Goal: Task Accomplishment & Management: Use online tool/utility

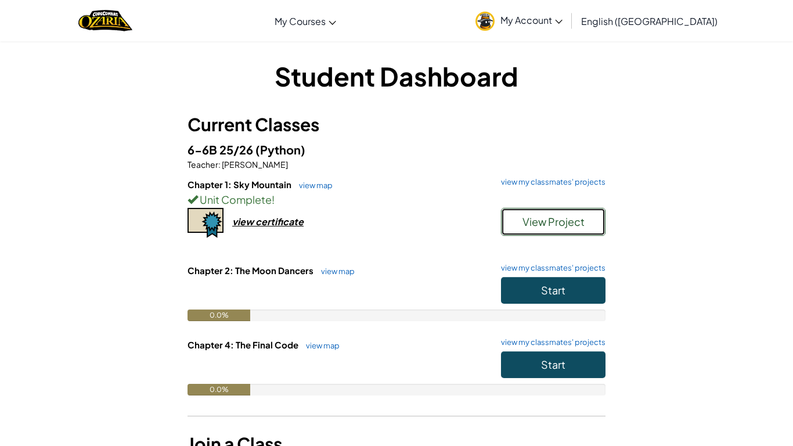
click at [554, 230] on button "View Project" at bounding box center [553, 222] width 104 height 28
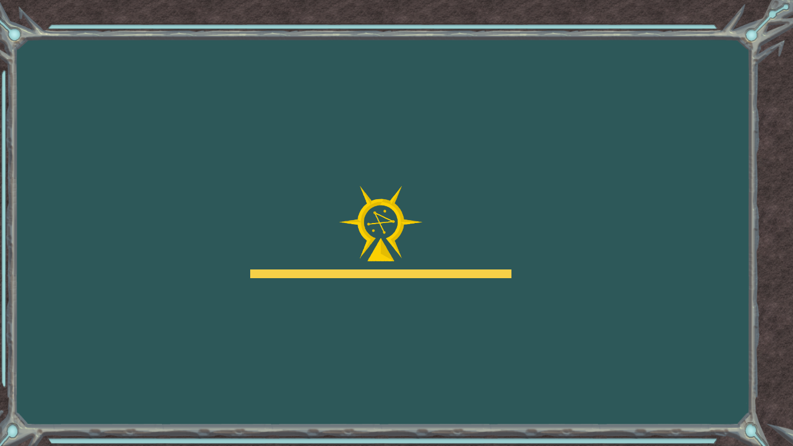
drag, startPoint x: 527, startPoint y: 248, endPoint x: 518, endPoint y: 282, distance: 34.2
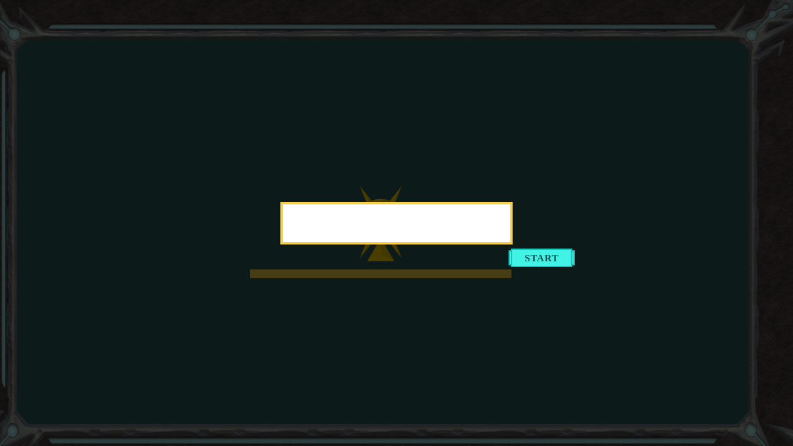
click at [619, 219] on icon at bounding box center [396, 223] width 793 height 446
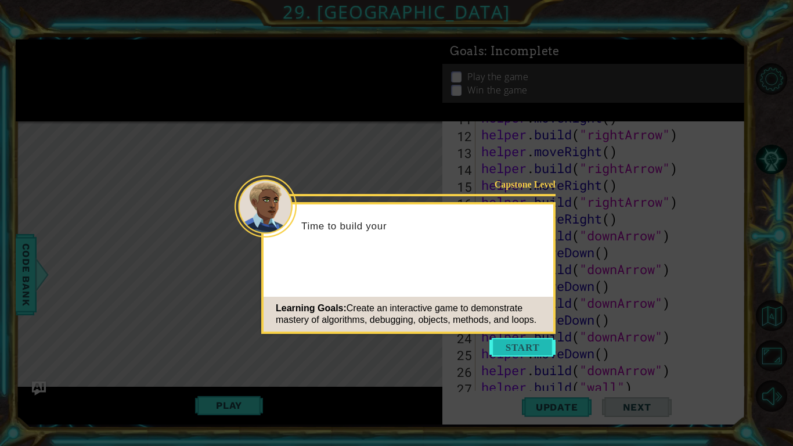
click at [528, 350] on button "Start" at bounding box center [522, 347] width 66 height 19
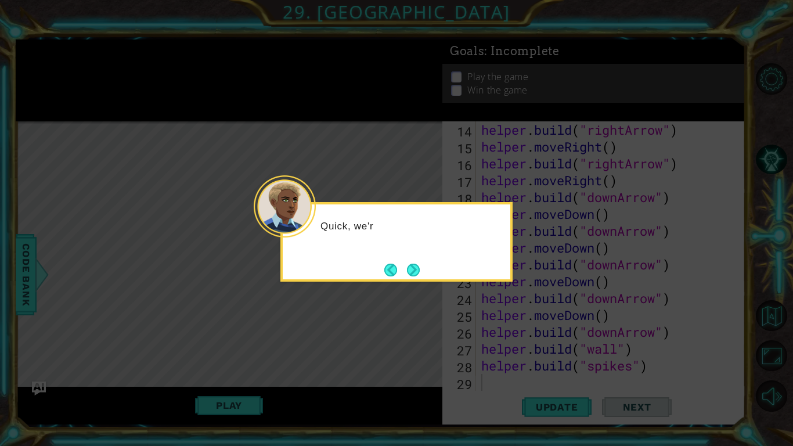
click at [411, 267] on button "Next" at bounding box center [413, 270] width 13 height 13
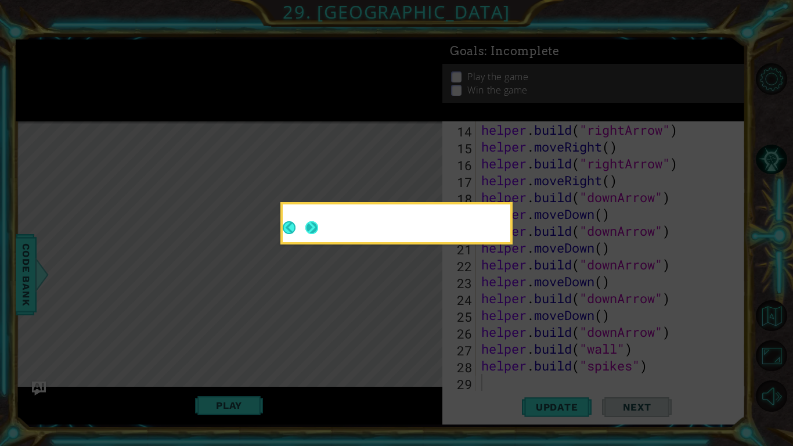
click at [412, 267] on body "1 ההההההההההההההההההההההההההההההההההההההההההההההההההההההההההההההההההההההההההההה…" at bounding box center [396, 223] width 793 height 446
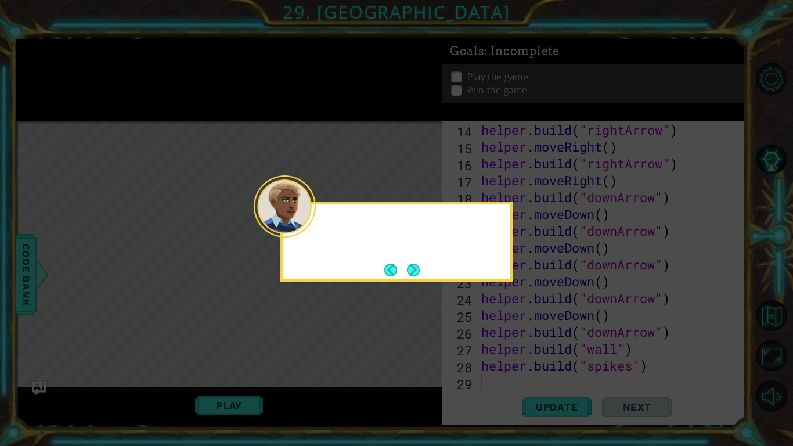
click at [413, 269] on button "Next" at bounding box center [413, 270] width 13 height 13
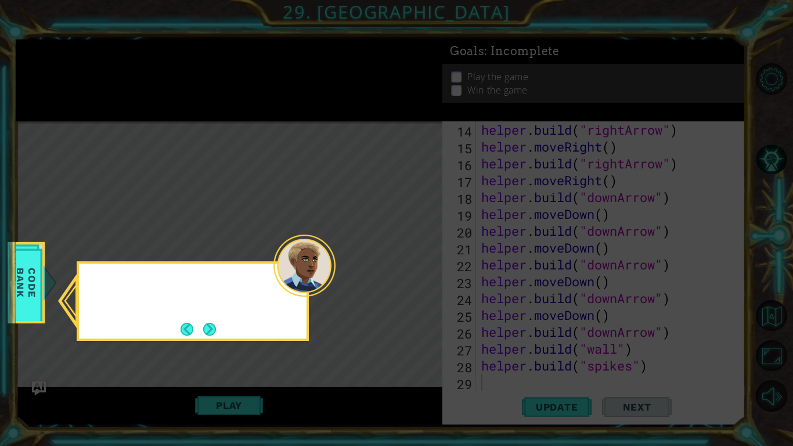
click at [414, 269] on icon at bounding box center [396, 223] width 793 height 446
click at [414, 268] on icon at bounding box center [396, 223] width 793 height 446
click at [205, 326] on button "Next" at bounding box center [209, 329] width 13 height 13
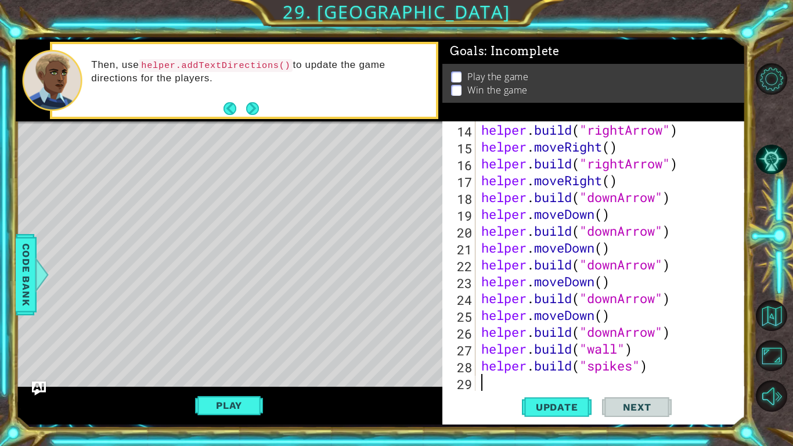
type textarea "h"
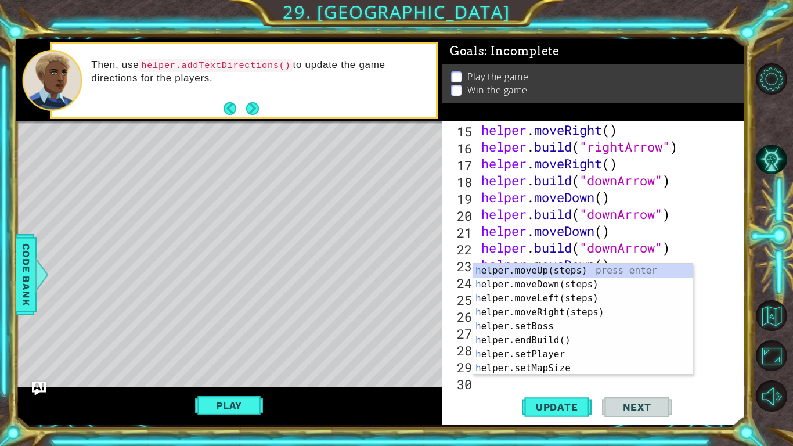
scroll to position [269, 0]
click at [554, 295] on div "h elper.moveUp(steps) press enter h elper.moveDown(steps) press enter h elper.m…" at bounding box center [582, 333] width 219 height 139
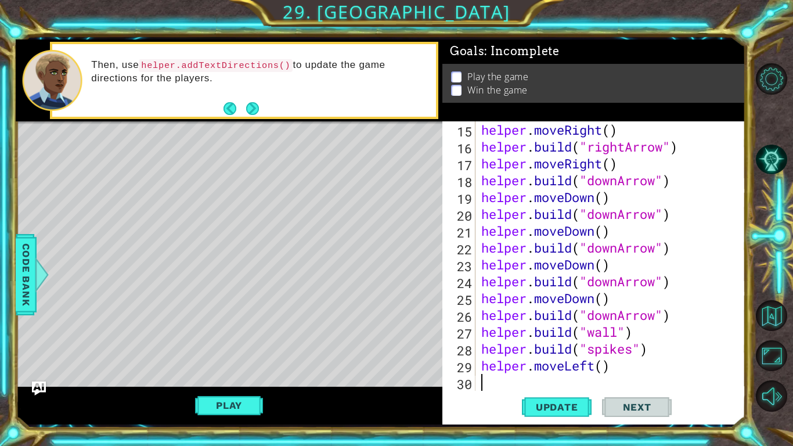
scroll to position [286, 0]
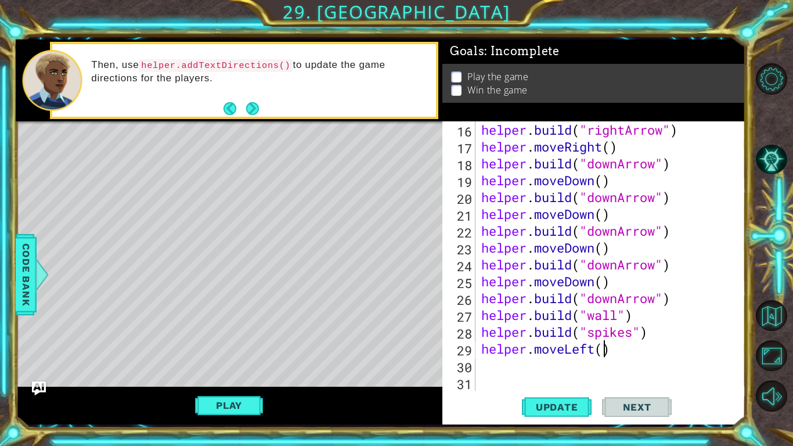
click at [603, 351] on div "helper . build ( "rightArrow" ) helper . moveRight ( ) helper . build ( "downAr…" at bounding box center [613, 272] width 269 height 303
type textarea "helper.moveLeft(2)"
drag, startPoint x: 528, startPoint y: 371, endPoint x: 523, endPoint y: 366, distance: 6.6
click at [526, 369] on div "helper . build ( "rightArrow" ) helper . moveRight ( ) helper . build ( "downAr…" at bounding box center [613, 272] width 269 height 303
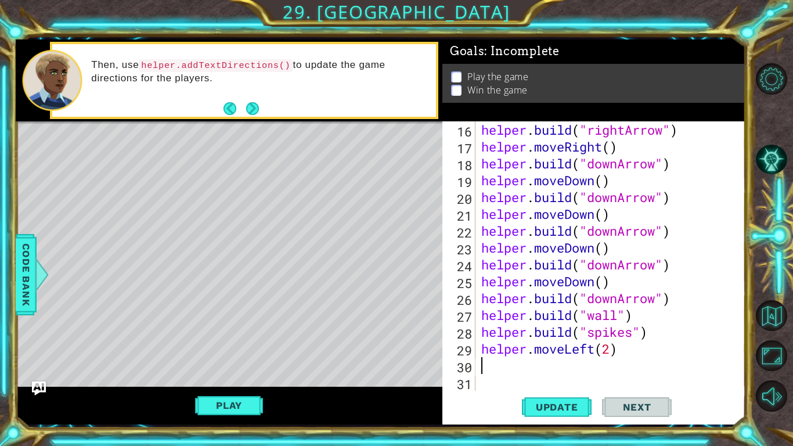
scroll to position [0, 0]
click at [482, 349] on div "helper . build ( "rightArrow" ) helper . moveRight ( ) helper . build ( "downAr…" at bounding box center [613, 272] width 269 height 303
type textarea "helper.moveLeft(2)"
click at [492, 352] on div "helper . build ( "rightArrow" ) helper . moveRight ( ) helper . build ( "downAr…" at bounding box center [613, 272] width 269 height 303
type textarea "f"
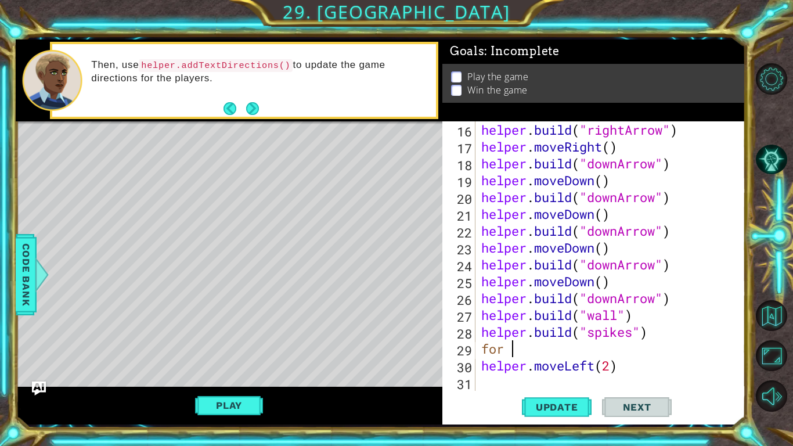
scroll to position [0, 1]
type textarea "f"
click at [27, 266] on span "Code Bank" at bounding box center [26, 274] width 19 height 71
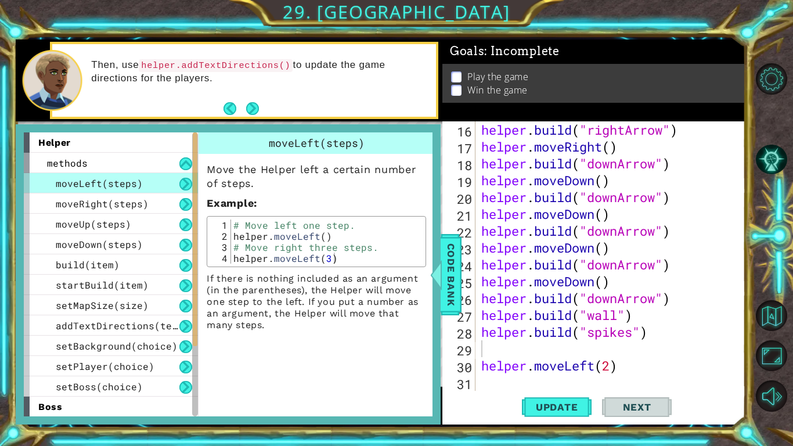
click at [522, 349] on div "helper . build ( "rightArrow" ) helper . moveRight ( ) helper . build ( "downAr…" at bounding box center [613, 272] width 269 height 303
click at [453, 275] on span "Code Bank" at bounding box center [451, 274] width 19 height 71
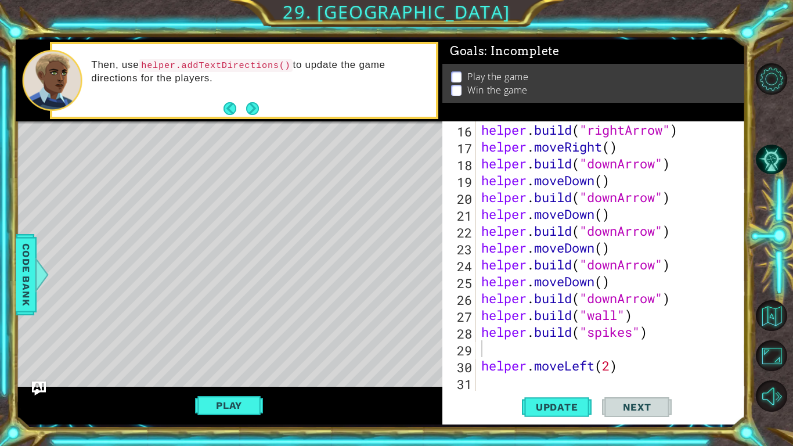
click at [514, 360] on div "helper . build ( "rightArrow" ) helper . moveRight ( ) helper . build ( "downAr…" at bounding box center [613, 272] width 269 height 303
click at [518, 337] on div "helper . build ( "rightArrow" ) helper . moveRight ( ) helper . build ( "downAr…" at bounding box center [613, 272] width 269 height 303
type textarea "[DOMAIN_NAME]("spikes")"
click at [524, 349] on div "helper . build ( "rightArrow" ) helper . moveRight ( ) helper . build ( "downAr…" at bounding box center [613, 272] width 269 height 303
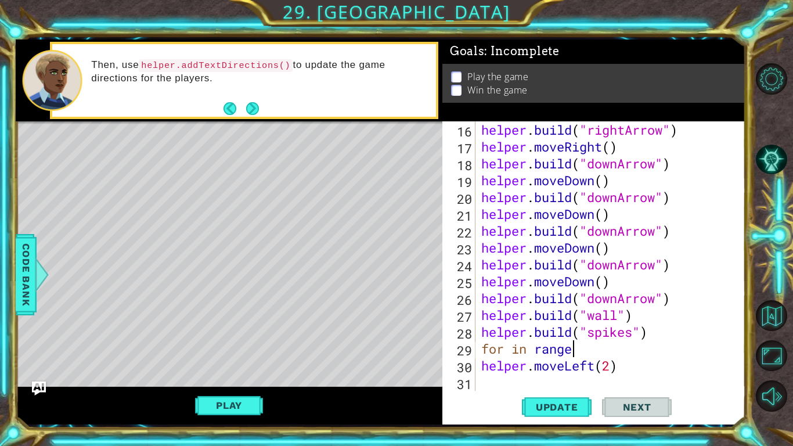
click at [507, 348] on div "helper . build ( "rightArrow" ) helper . moveRight ( ) helper . build ( "downAr…" at bounding box center [613, 272] width 269 height 303
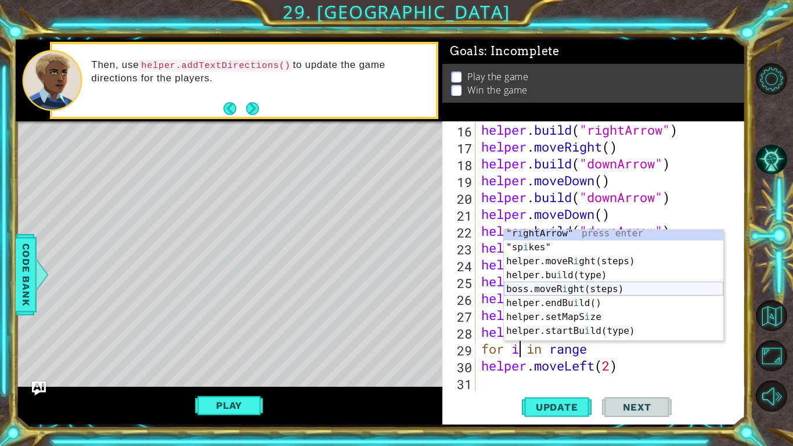
scroll to position [0, 0]
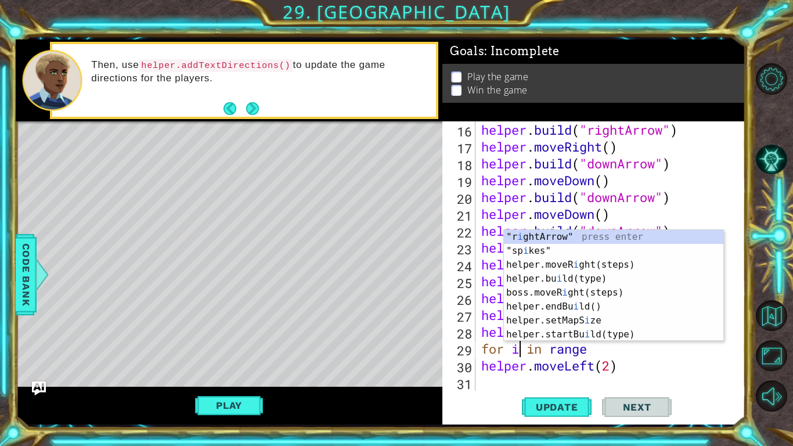
click at [655, 366] on div "helper . build ( "rightArrow" ) helper . moveRight ( ) helper . build ( "downAr…" at bounding box center [613, 272] width 269 height 303
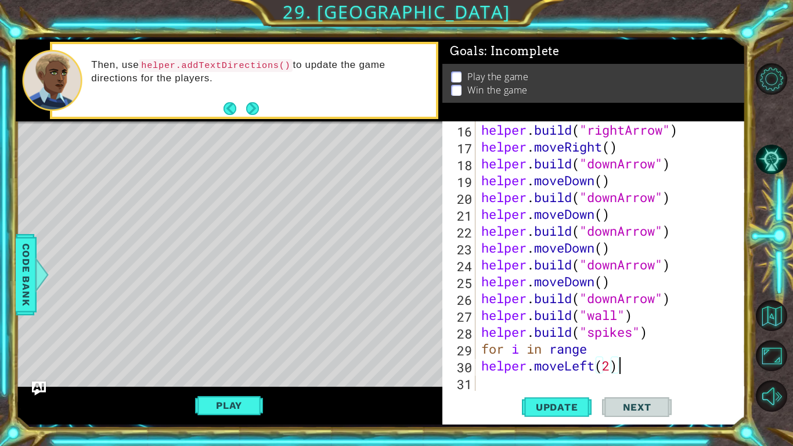
click at [520, 352] on div "helper . build ( "rightArrow" ) helper . moveRight ( ) helper . build ( "downAr…" at bounding box center [613, 272] width 269 height 303
type textarea "for in range"
click at [585, 352] on div "helper . build ( "rightArrow" ) helper . moveRight ( ) helper . build ( "downAr…" at bounding box center [613, 272] width 269 height 303
click at [505, 381] on div "helper . build ( "rightArrow" ) helper . moveRight ( ) helper . build ( "downAr…" at bounding box center [613, 272] width 269 height 303
click at [592, 353] on div "helper . build ( "rightArrow" ) helper . moveRight ( ) helper . build ( "downAr…" at bounding box center [613, 272] width 269 height 303
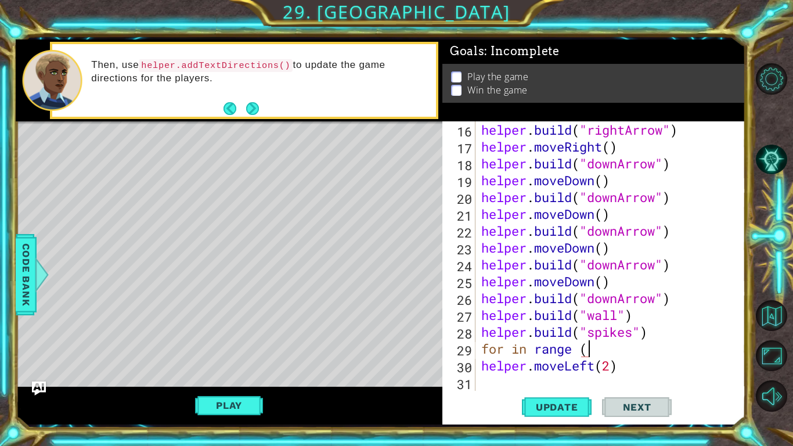
scroll to position [0, 5]
type textarea "for in range (2)"
click at [500, 383] on div "helper . build ( "rightArrow" ) helper . moveRight ( ) helper . build ( "downAr…" at bounding box center [613, 272] width 269 height 303
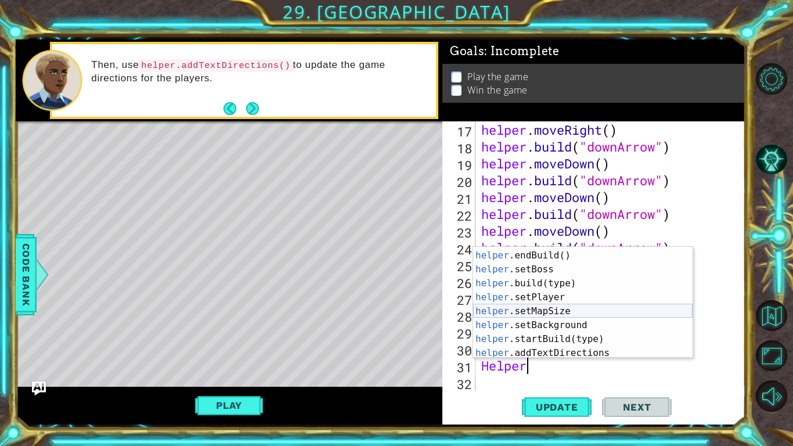
scroll to position [70, 0]
click at [564, 282] on div "helper .endBuild() press enter helper .setBoss press enter helper .build(type) …" at bounding box center [582, 316] width 219 height 139
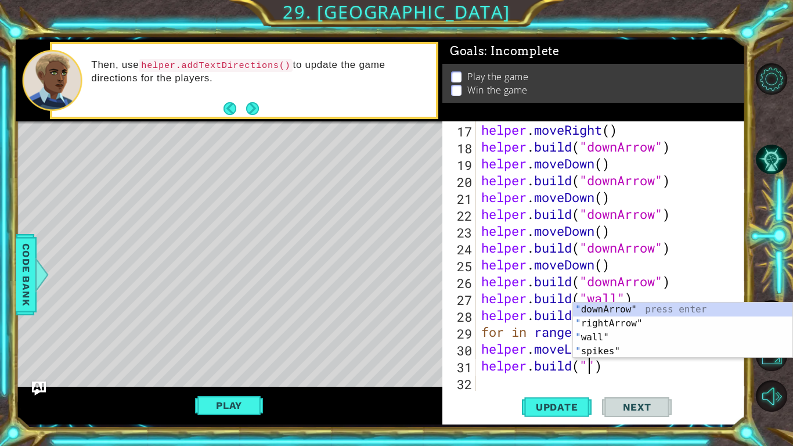
scroll to position [0, 5]
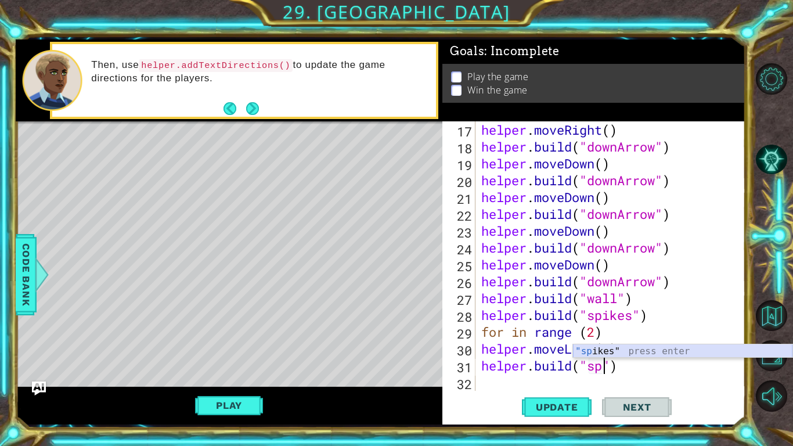
click at [644, 351] on div ""sp ikes" press enter" at bounding box center [682, 365] width 219 height 42
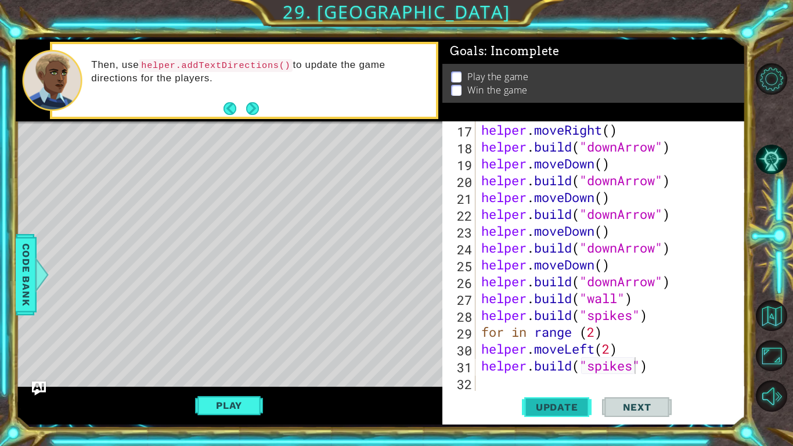
click at [562, 406] on span "Update" at bounding box center [557, 407] width 66 height 12
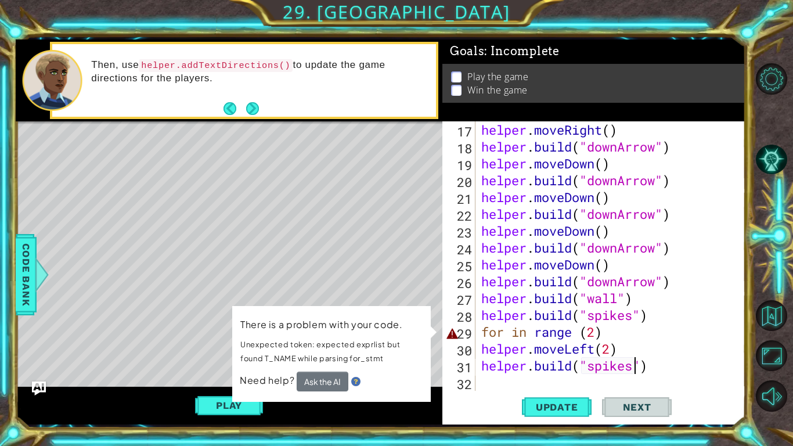
click at [533, 335] on div "helper . moveRight ( ) helper . build ( "downArrow" ) helper . moveDown ( ) hel…" at bounding box center [613, 272] width 269 height 303
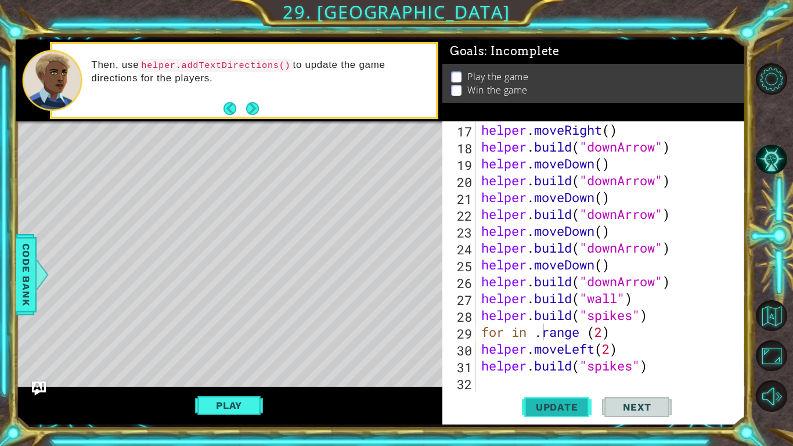
click at [539, 406] on span "Update" at bounding box center [557, 407] width 66 height 12
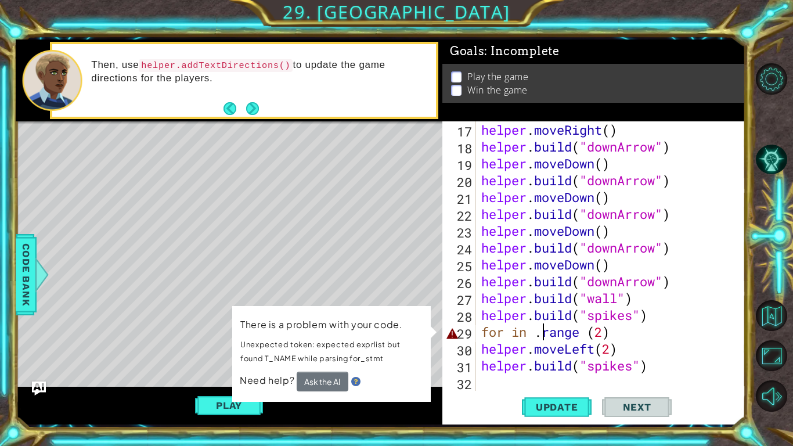
click at [535, 336] on div "helper . moveRight ( ) helper . build ( "downArrow" ) helper . moveDown ( ) hel…" at bounding box center [613, 272] width 269 height 303
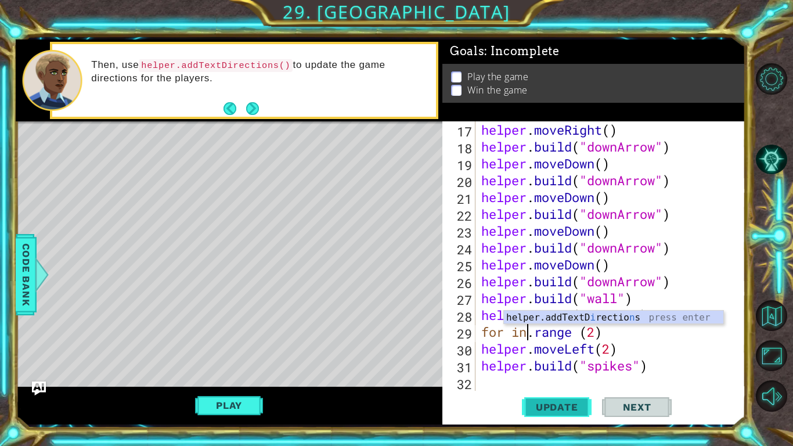
click at [553, 407] on span "Update" at bounding box center [557, 407] width 66 height 12
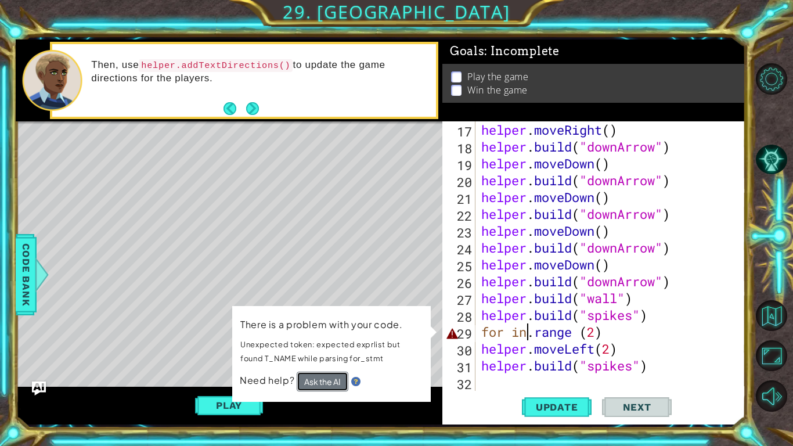
click at [322, 386] on button "Ask the AI" at bounding box center [323, 381] width 52 height 20
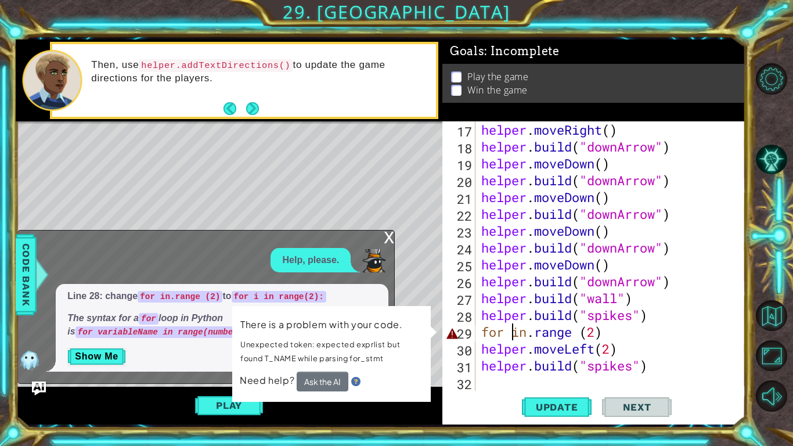
click at [511, 334] on div "helper . moveRight ( ) helper . build ( "downArrow" ) helper . moveDown ( ) hel…" at bounding box center [613, 272] width 269 height 303
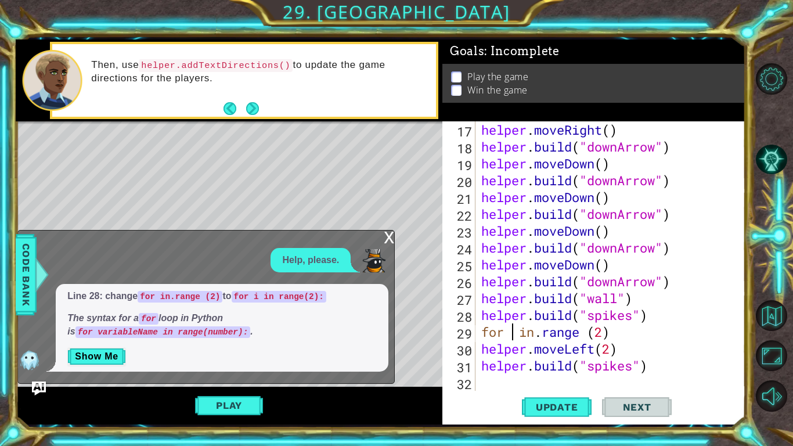
scroll to position [0, 2]
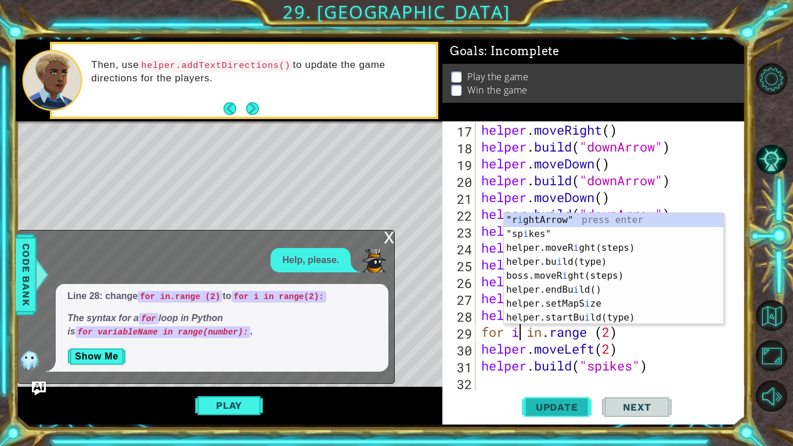
click at [544, 408] on span "Update" at bounding box center [557, 407] width 66 height 12
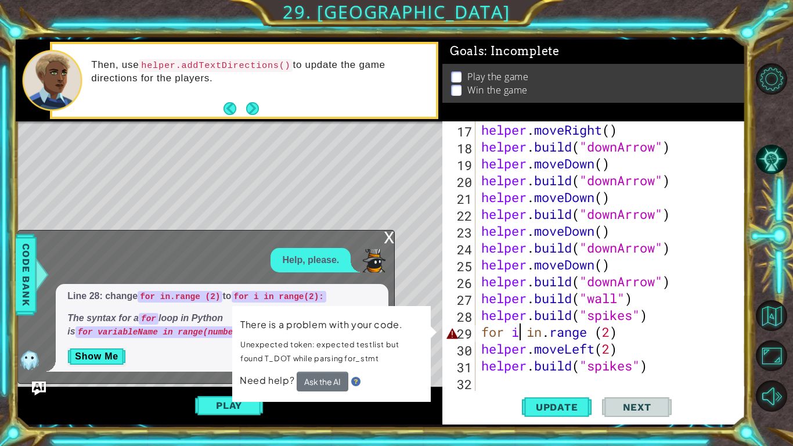
click at [616, 332] on div "helper . moveRight ( ) helper . build ( "downArrow" ) helper . moveDown ( ) hel…" at bounding box center [613, 272] width 269 height 303
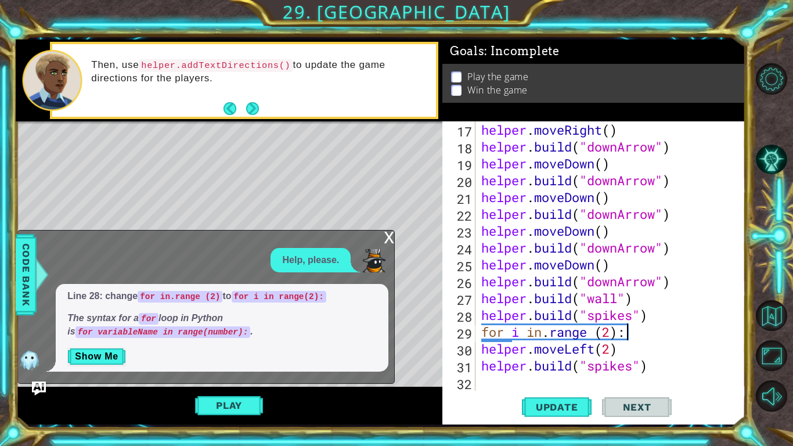
scroll to position [0, 6]
click at [536, 405] on span "Update" at bounding box center [557, 407] width 66 height 12
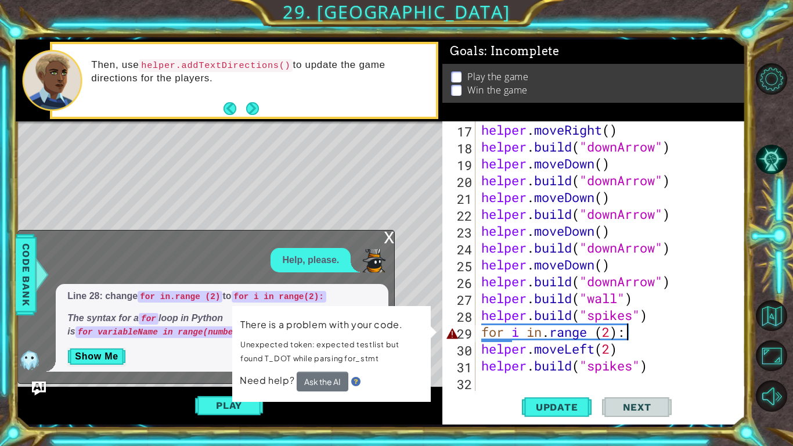
click at [659, 331] on div "helper . moveRight ( ) helper . build ( "downArrow" ) helper . moveDown ( ) hel…" at bounding box center [613, 272] width 269 height 303
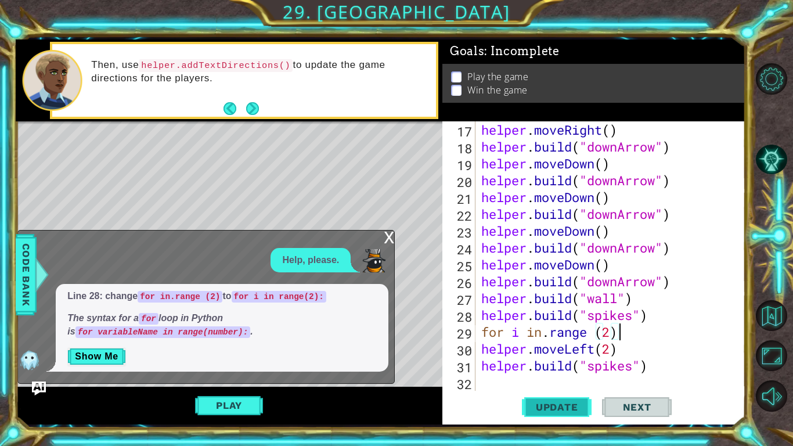
click at [562, 407] on span "Update" at bounding box center [557, 407] width 66 height 12
click at [548, 410] on span "Update" at bounding box center [557, 407] width 66 height 12
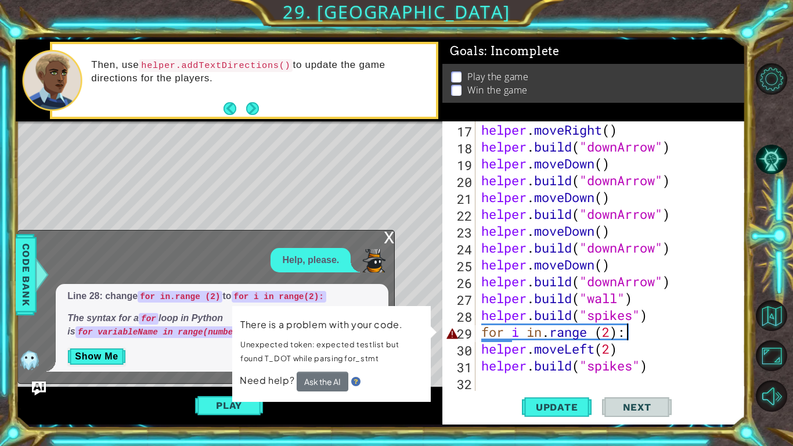
click at [594, 331] on div "helper . moveRight ( ) helper . build ( "downArrow" ) helper . moveDown ( ) hel…" at bounding box center [613, 272] width 269 height 303
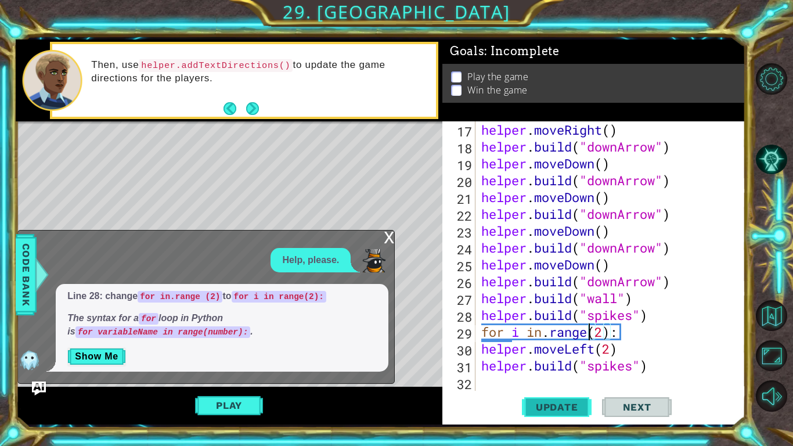
click at [557, 399] on button "Update" at bounding box center [557, 407] width 70 height 30
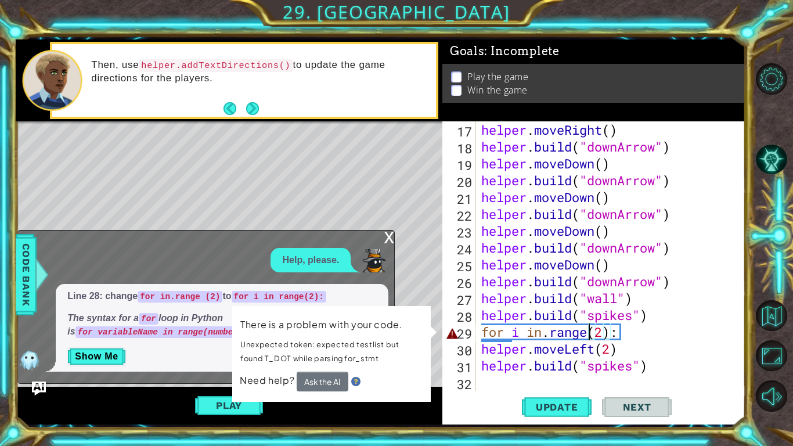
click at [520, 333] on div "helper . moveRight ( ) helper . build ( "downArrow" ) helper . moveDown ( ) hel…" at bounding box center [613, 272] width 269 height 303
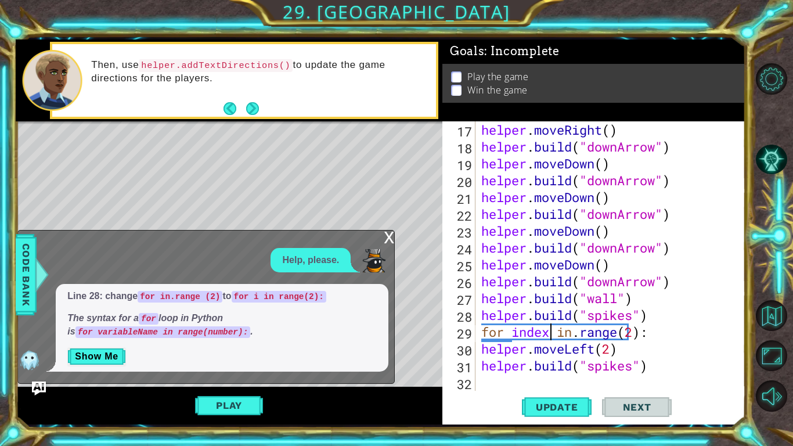
scroll to position [0, 3]
click at [582, 333] on div "helper . moveRight ( ) helper . build ( "downArrow" ) helper . moveDown ( ) hel…" at bounding box center [613, 272] width 269 height 303
click at [654, 334] on div "helper . moveRight ( ) helper . build ( "downArrow" ) helper . moveDown ( ) hel…" at bounding box center [613, 272] width 269 height 303
click at [483, 351] on div "helper . moveRight ( ) helper . build ( "downArrow" ) helper . moveDown ( ) hel…" at bounding box center [613, 272] width 269 height 303
click at [480, 365] on div "helper . moveRight ( ) helper . build ( "downArrow" ) helper . moveDown ( ) hel…" at bounding box center [613, 272] width 269 height 303
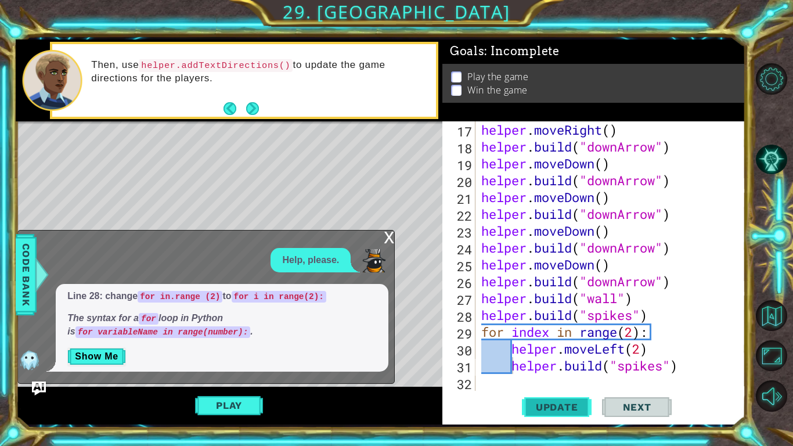
click at [533, 405] on span "Update" at bounding box center [557, 407] width 66 height 12
click at [387, 237] on div "x" at bounding box center [389, 236] width 10 height 12
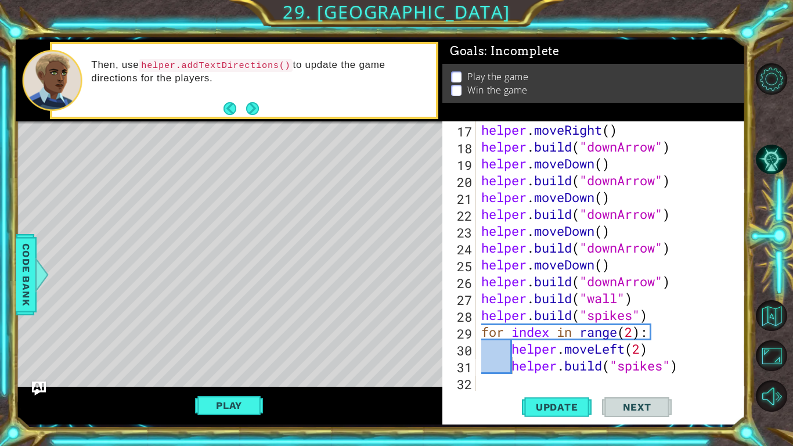
click at [632, 332] on div "helper . moveRight ( ) helper . build ( "downArrow" ) helper . moveDown ( ) hel…" at bounding box center [613, 272] width 269 height 303
type textarea "for index in range(3):"
click at [569, 412] on span "Update" at bounding box center [557, 407] width 66 height 12
click at [567, 409] on span "Update" at bounding box center [557, 407] width 66 height 12
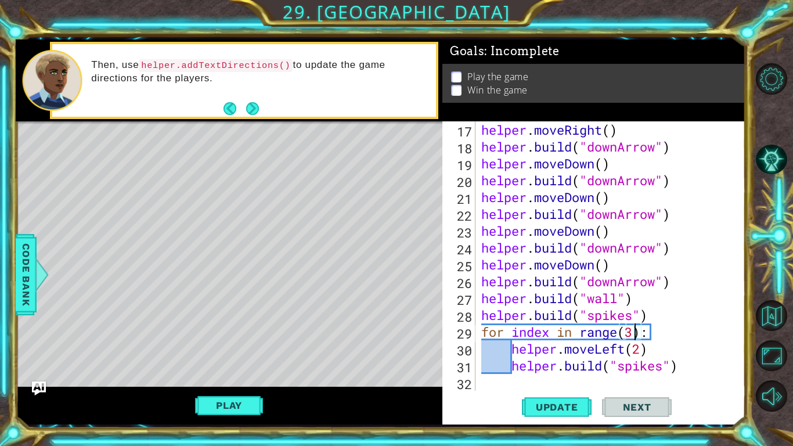
click at [490, 391] on div "helper . moveRight ( ) helper . build ( "downArrow" ) helper . moveDown ( ) hel…" at bounding box center [613, 272] width 269 height 303
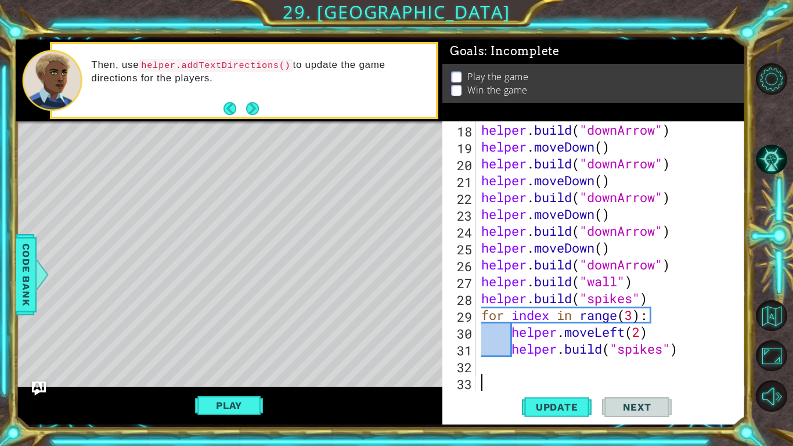
type textarea "h"
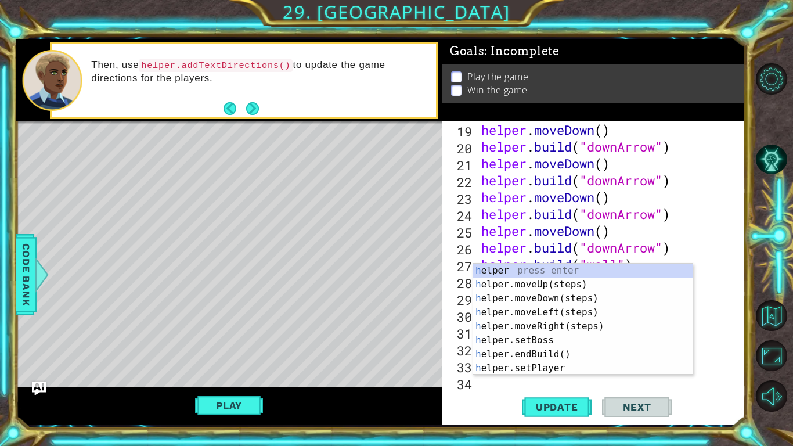
scroll to position [337, 0]
click at [528, 294] on div "h elper press enter h elper.moveUp(steps) press enter h elper.moveDown(steps) p…" at bounding box center [582, 333] width 219 height 139
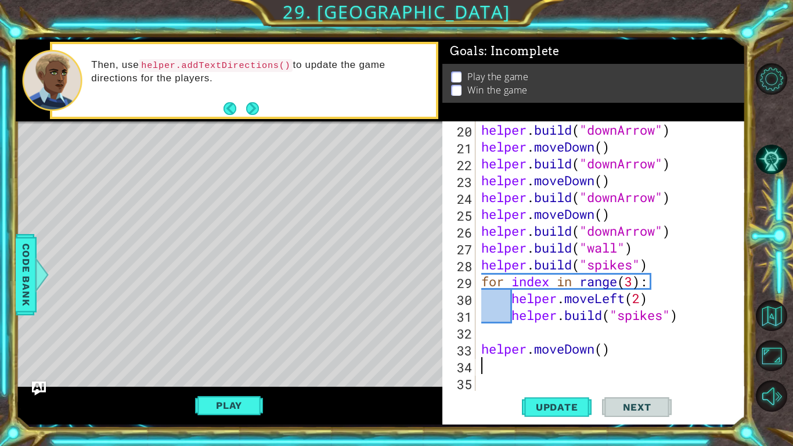
scroll to position [353, 0]
type textarea "h"
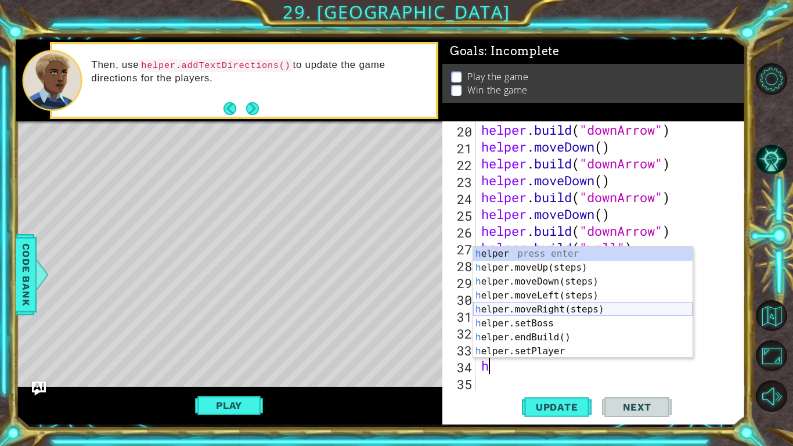
click at [564, 308] on div "h elper press enter h elper.moveUp(steps) press enter h elper.moveDown(steps) p…" at bounding box center [582, 316] width 219 height 139
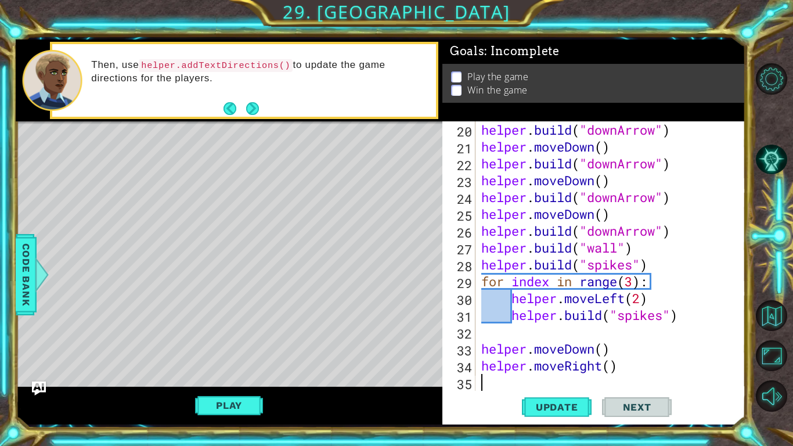
scroll to position [370, 0]
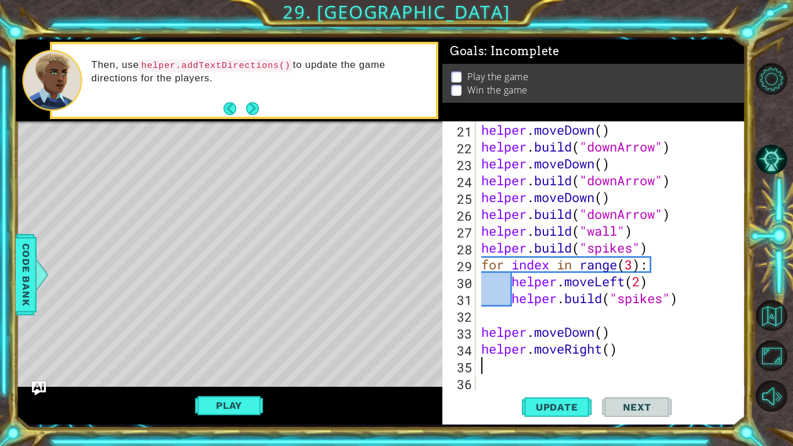
click at [611, 351] on div "helper . moveDown ( ) helper . build ( "downArrow" ) helper . moveDown ( ) help…" at bounding box center [613, 272] width 269 height 303
click at [604, 329] on div "helper . moveDown ( ) helper . build ( "downArrow" ) helper . moveDown ( ) help…" at bounding box center [613, 272] width 269 height 303
type textarea "helper.moveDown(1)"
click at [553, 409] on span "Update" at bounding box center [557, 407] width 66 height 12
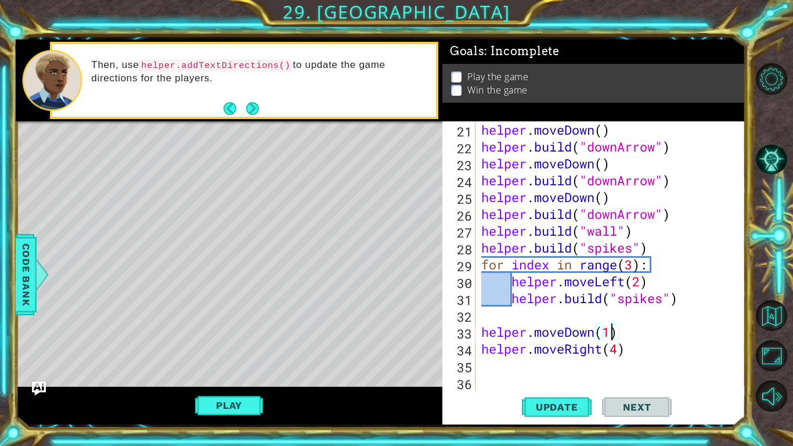
click at [517, 360] on div "helper . moveDown ( ) helper . build ( "downArrow" ) helper . moveDown ( ) help…" at bounding box center [613, 272] width 269 height 303
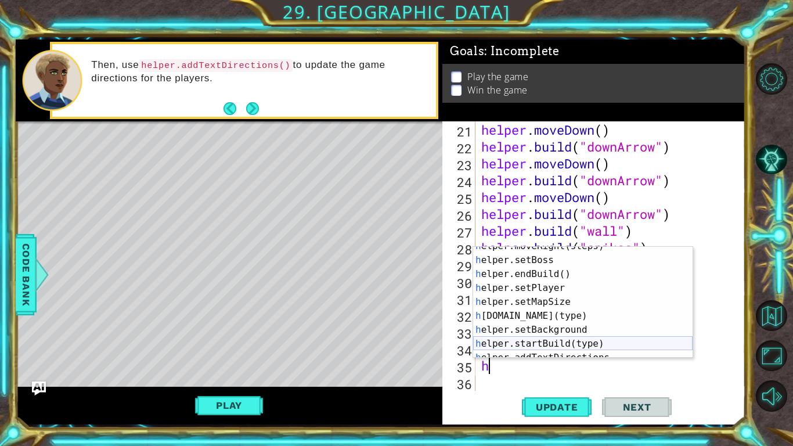
scroll to position [67, 0]
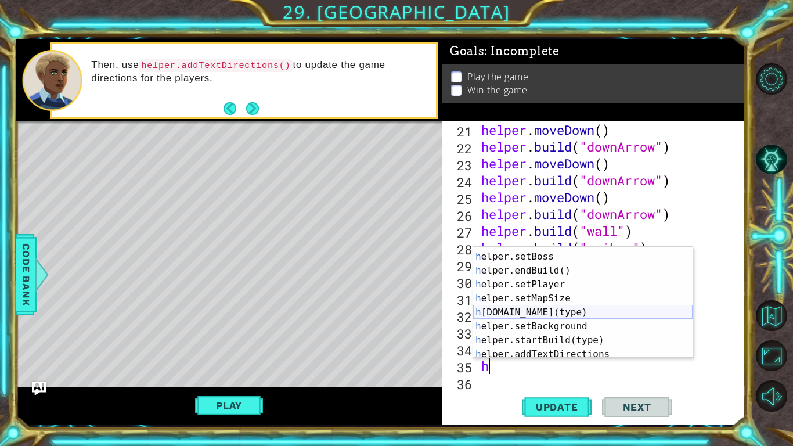
click at [524, 312] on div "h elper.moveRight(steps) press enter h elper.setBoss press enter h elper.endBui…" at bounding box center [582, 305] width 219 height 139
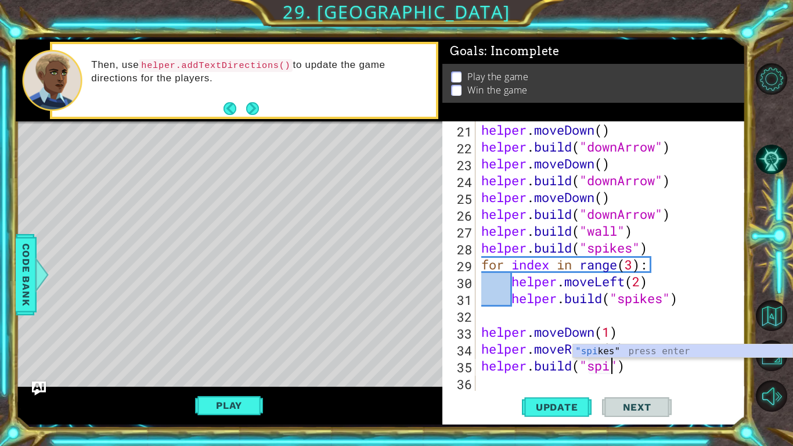
scroll to position [0, 6]
click at [643, 349] on div ""spi kes" press enter" at bounding box center [682, 365] width 219 height 42
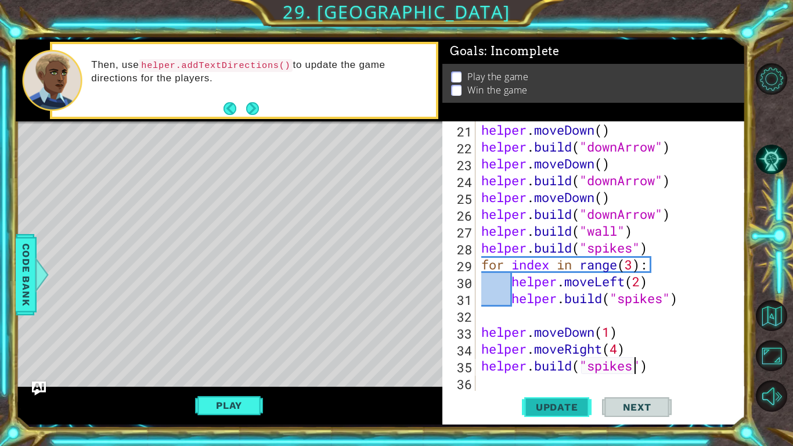
type textarea "[DOMAIN_NAME]("spikes")"
click at [558, 414] on button "Update" at bounding box center [557, 407] width 70 height 30
click at [490, 384] on div "helper . moveDown ( ) helper . build ( "downArrow" ) helper . moveDown ( ) help…" at bounding box center [613, 272] width 269 height 303
type textarea "h"
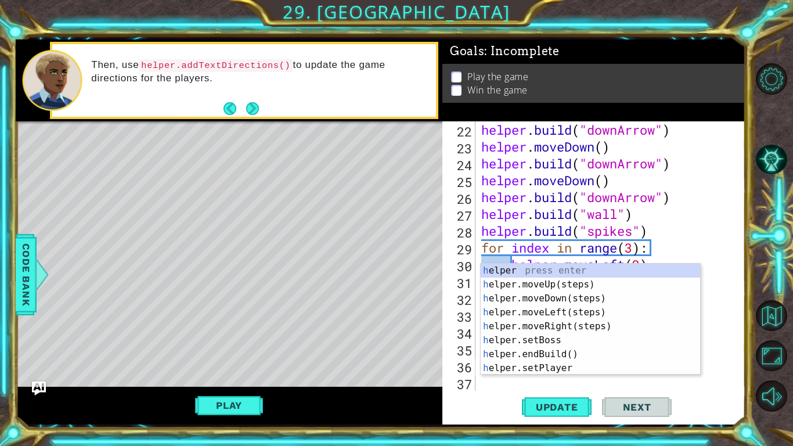
scroll to position [387, 0]
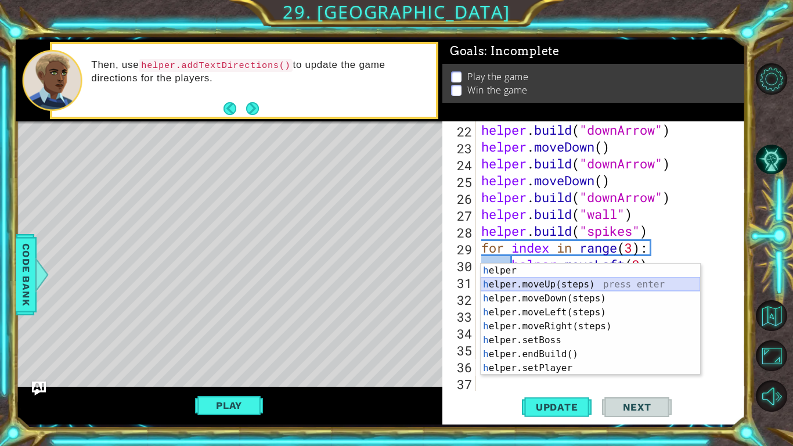
click at [566, 282] on div "h elper press enter h elper.moveUp(steps) press enter h elper.moveDown(steps) p…" at bounding box center [590, 333] width 219 height 139
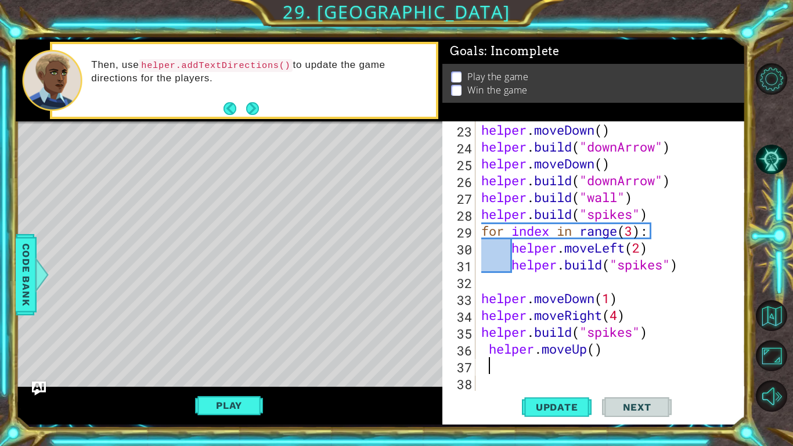
scroll to position [404, 0]
click at [597, 351] on div "helper . moveDown ( ) helper . build ( "downArrow" ) helper . moveDown ( ) help…" at bounding box center [613, 272] width 269 height 303
click at [491, 351] on div "helper . moveDown ( ) helper . build ( "downArrow" ) helper . moveDown ( ) help…" at bounding box center [613, 272] width 269 height 303
click at [219, 409] on button "Play" at bounding box center [229, 405] width 68 height 22
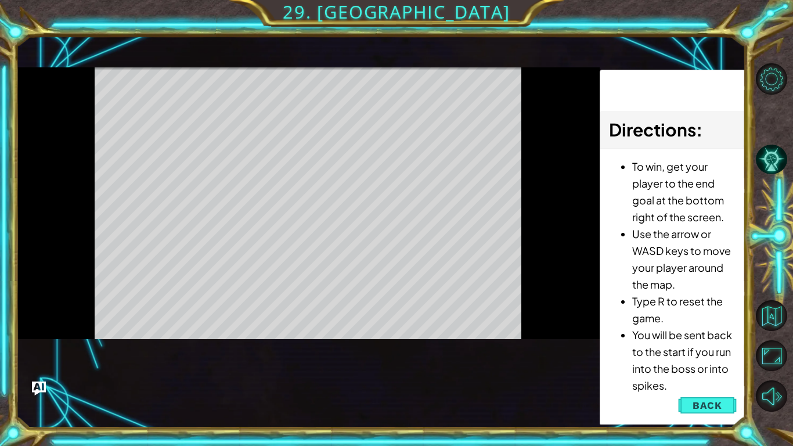
click at [704, 291] on li "Use the arrow or WASD keys to move your player around the map." at bounding box center [684, 258] width 104 height 67
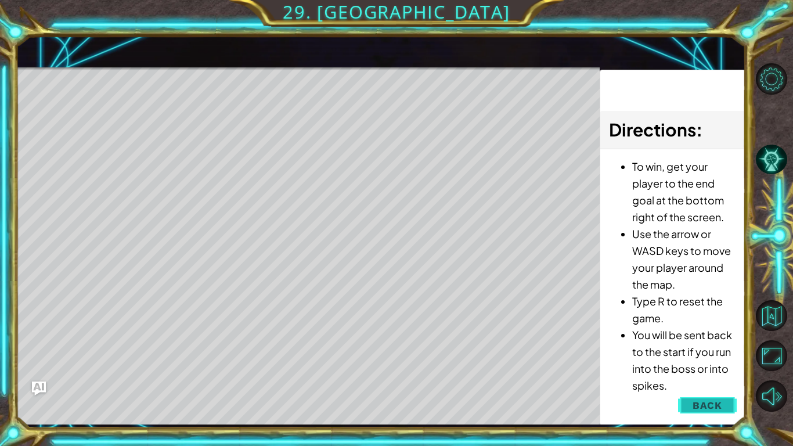
click at [709, 408] on span "Back" at bounding box center [707, 405] width 30 height 12
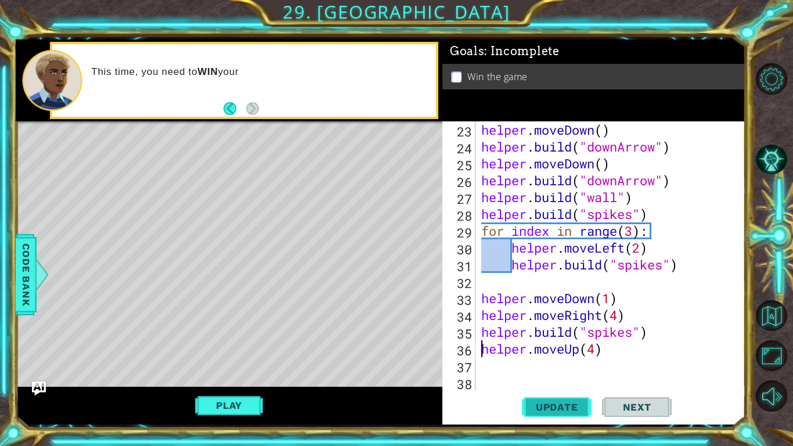
click at [561, 408] on span "Update" at bounding box center [557, 407] width 66 height 12
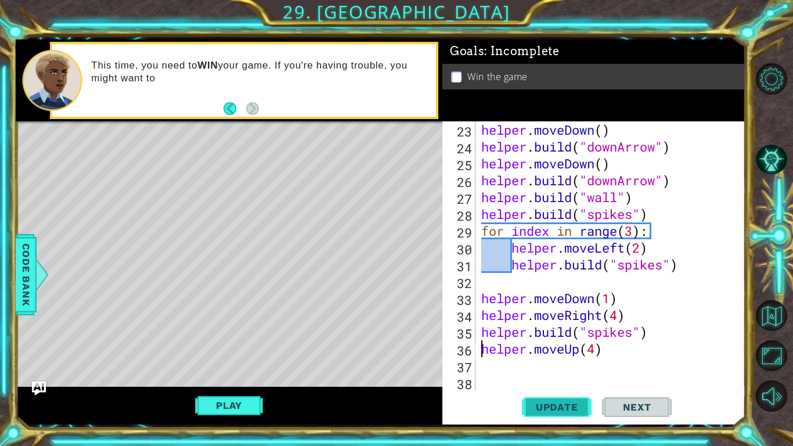
click at [558, 407] on span "Update" at bounding box center [557, 407] width 66 height 12
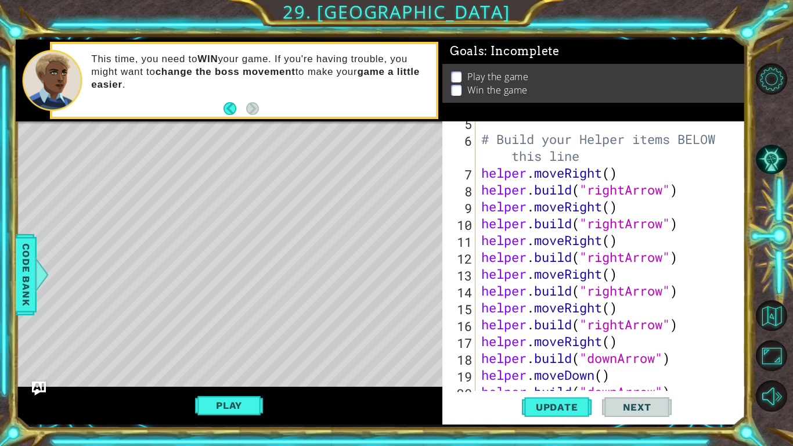
scroll to position [92, 0]
drag, startPoint x: 623, startPoint y: 189, endPoint x: 592, endPoint y: 187, distance: 31.4
click at [592, 187] on div "# Build your Helper items BELOW this line helper . moveRight ( ) helper . build…" at bounding box center [613, 265] width 269 height 303
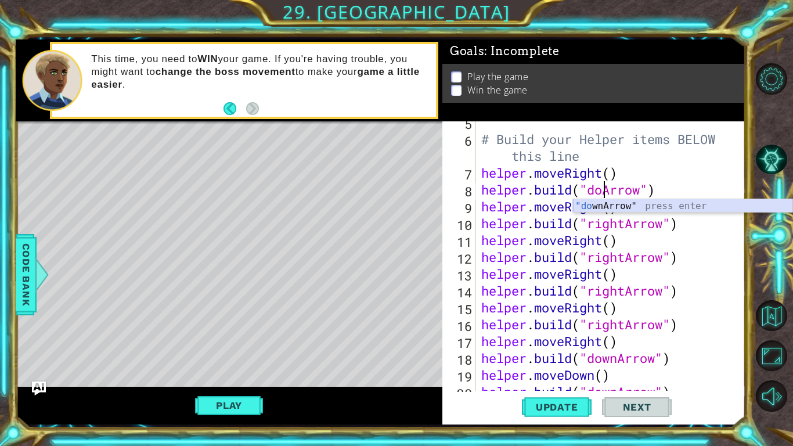
click at [624, 207] on div ""do wnArrow" press enter" at bounding box center [682, 220] width 219 height 42
click at [625, 224] on div "# Build your Helper items BELOW this line helper . moveRight ( ) helper . build…" at bounding box center [613, 265] width 269 height 303
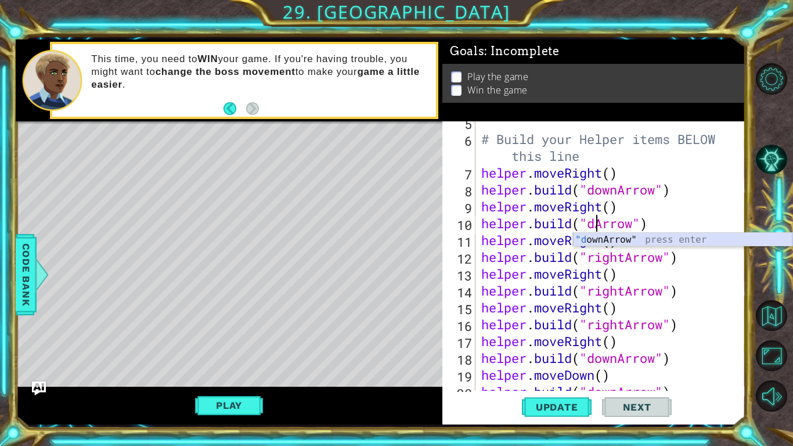
click at [633, 238] on div ""d ownArrow" press enter" at bounding box center [682, 254] width 219 height 42
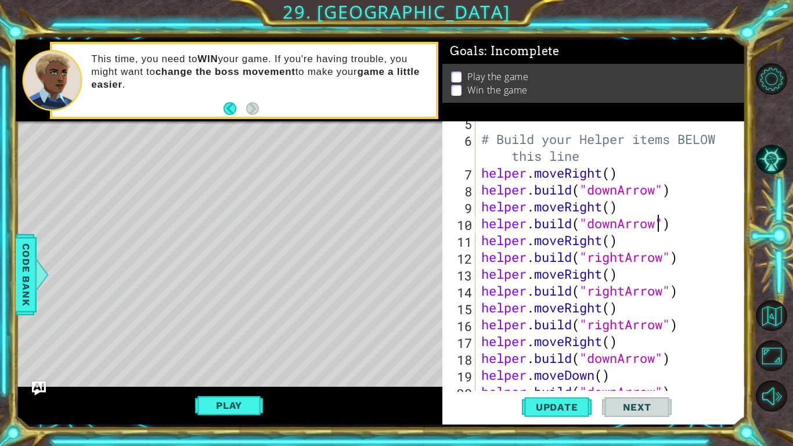
click at [623, 260] on div "# Build your Helper items BELOW this line helper . moveRight ( ) helper . build…" at bounding box center [613, 265] width 269 height 303
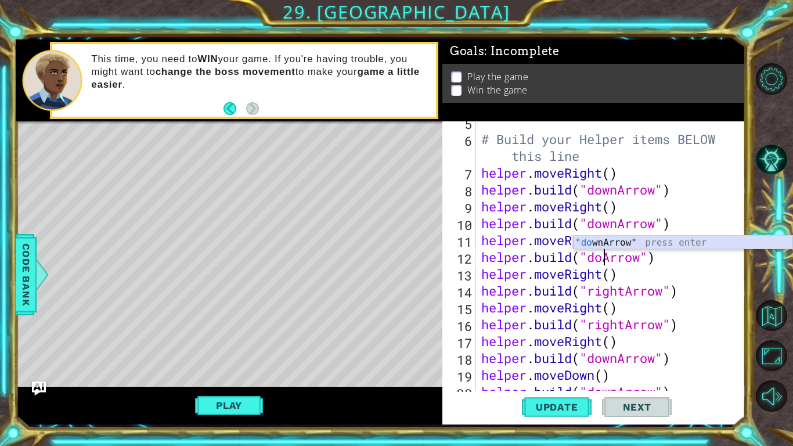
click at [615, 240] on div ""do wnArrow" press enter" at bounding box center [682, 257] width 219 height 42
type textarea "[DOMAIN_NAME]("downArrow")"
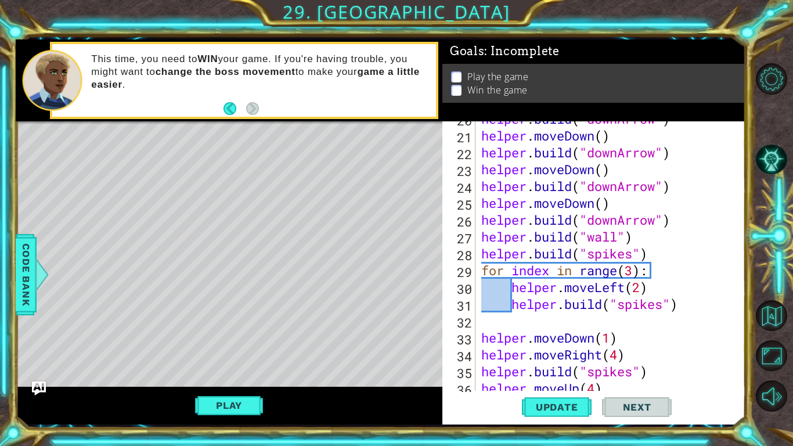
scroll to position [404, 0]
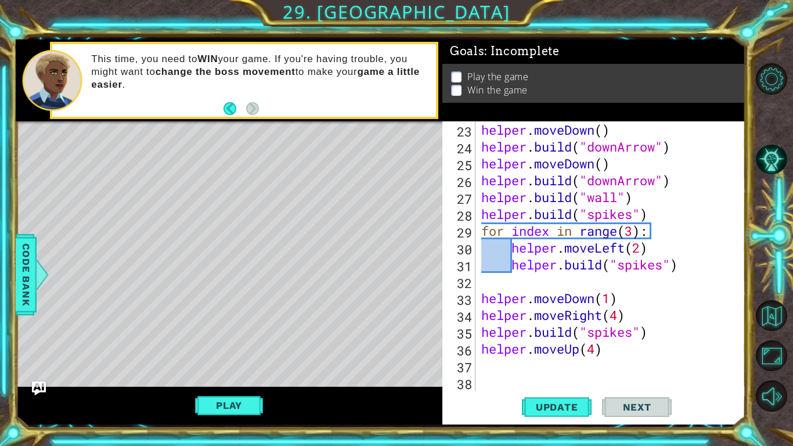
click at [501, 379] on div "helper . moveDown ( ) helper . build ( "downArrow" ) helper . moveDown ( ) help…" at bounding box center [613, 272] width 269 height 303
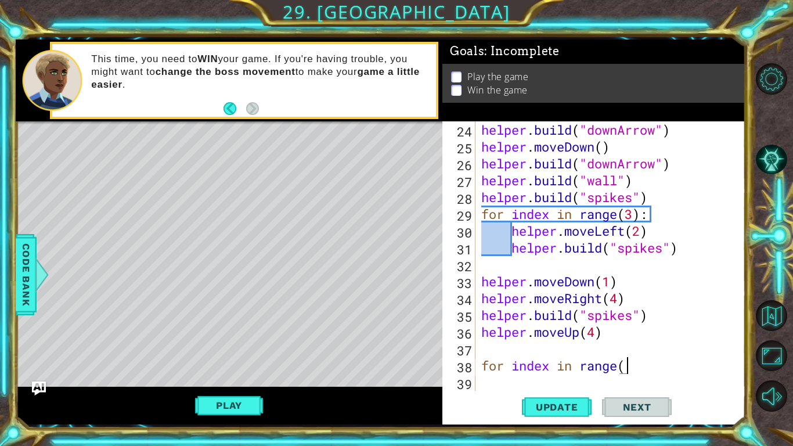
scroll to position [0, 6]
type textarea "for index in range(4)"
click at [500, 380] on div "helper . build ( "downArrow" ) helper . moveDown ( ) helper . build ( "downArro…" at bounding box center [613, 272] width 269 height 303
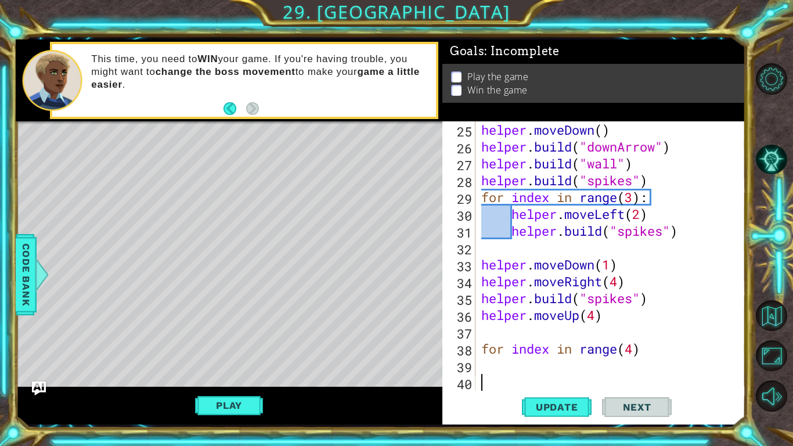
scroll to position [438, 0]
click at [495, 371] on div "helper . moveDown ( ) helper . build ( "downArrow" ) helper . build ( "wall" ) …" at bounding box center [613, 272] width 269 height 303
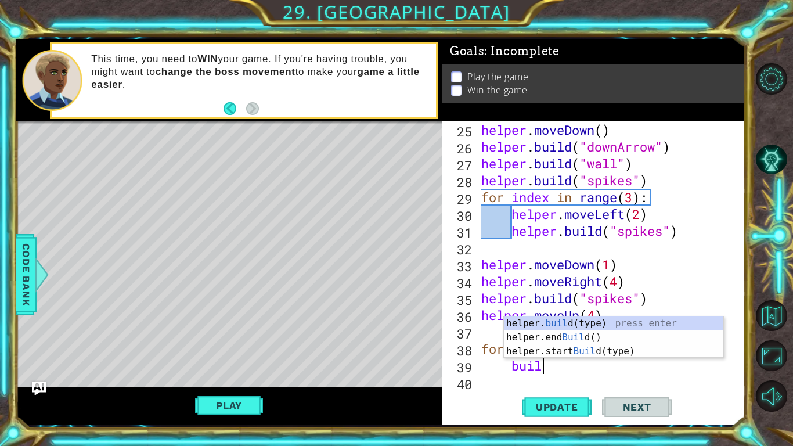
type textarea "build"
click at [652, 337] on div "helper. build (type) press enter helper.end Build () press enter helper.start B…" at bounding box center [613, 351] width 219 height 70
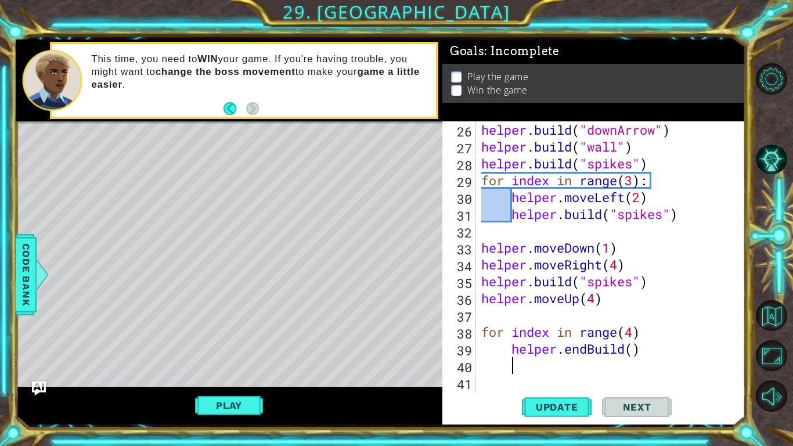
scroll to position [454, 0]
click at [587, 351] on div "helper . build ( "downArrow" ) helper . build ( "wall" ) helper . build ( "spik…" at bounding box center [613, 272] width 269 height 303
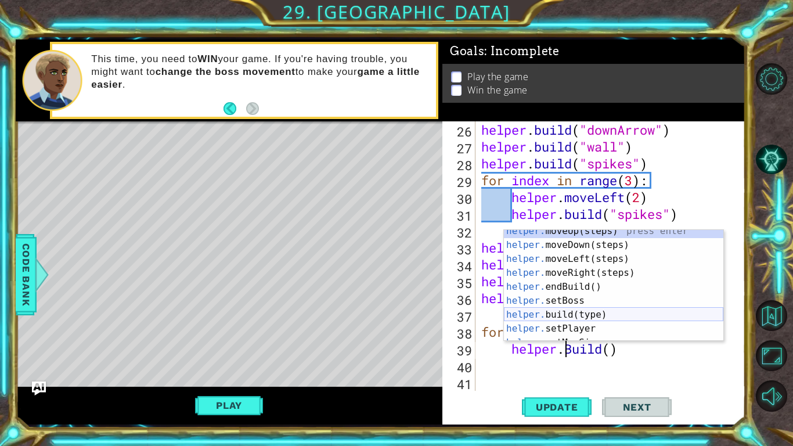
scroll to position [6, 0]
click at [571, 316] on div "helper. moveUp(steps) press enter helper. moveDown(steps) press enter helper. m…" at bounding box center [613, 293] width 219 height 139
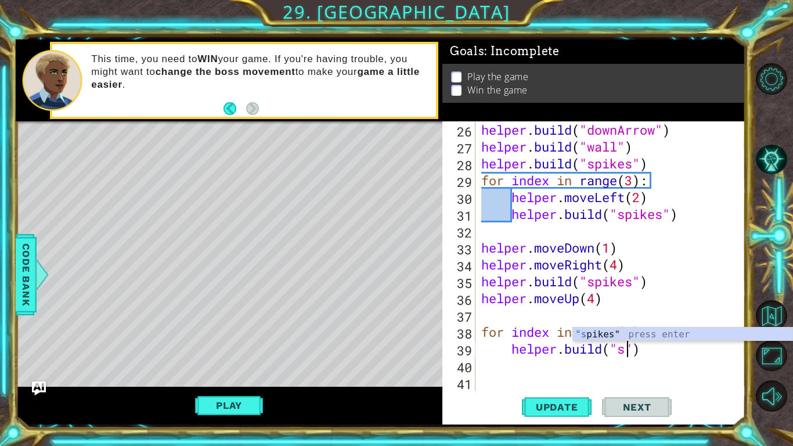
scroll to position [0, 6]
click at [648, 337] on div ""s pikes" press enter" at bounding box center [682, 348] width 219 height 42
type textarea "[DOMAIN_NAME]("spikes")"
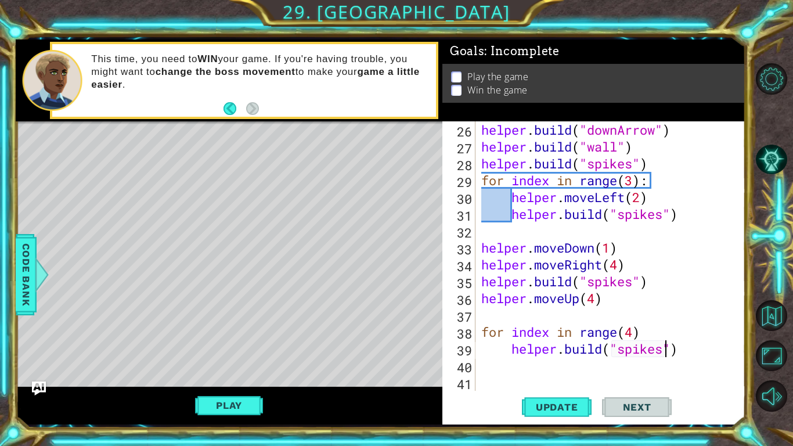
click at [522, 365] on div "helper . build ( "downArrow" ) helper . build ( "wall" ) helper . build ( "spik…" at bounding box center [613, 272] width 269 height 303
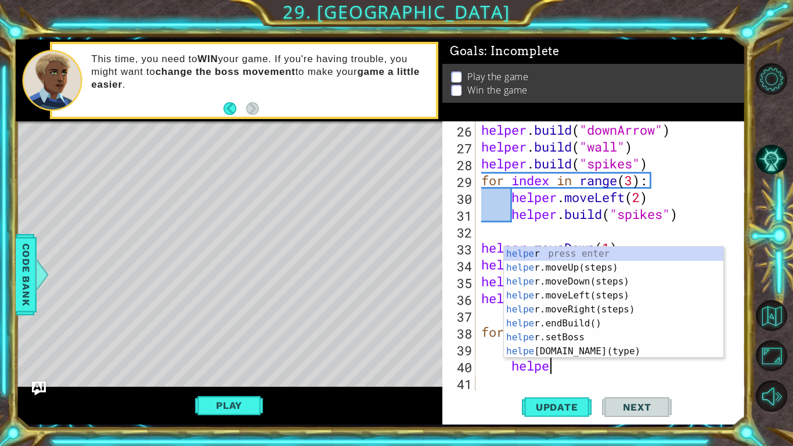
type textarea "helper"
click at [593, 294] on div "helper press enter helper .moveUp(steps) press enter helper .moveDown(steps) pr…" at bounding box center [613, 316] width 219 height 139
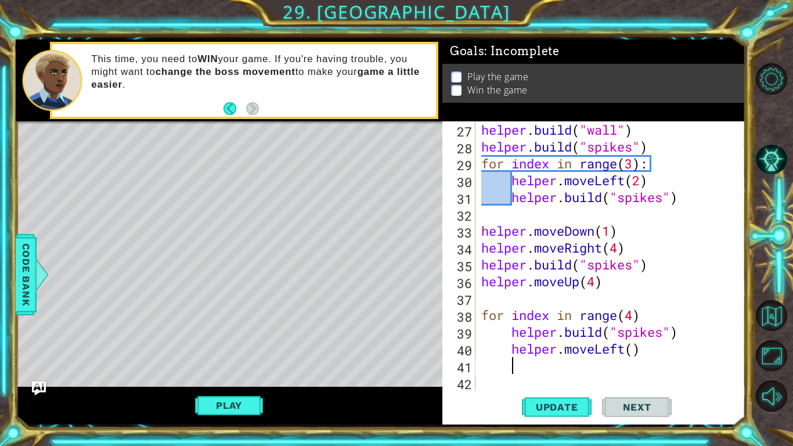
scroll to position [471, 0]
click at [536, 414] on button "Update" at bounding box center [557, 407] width 70 height 30
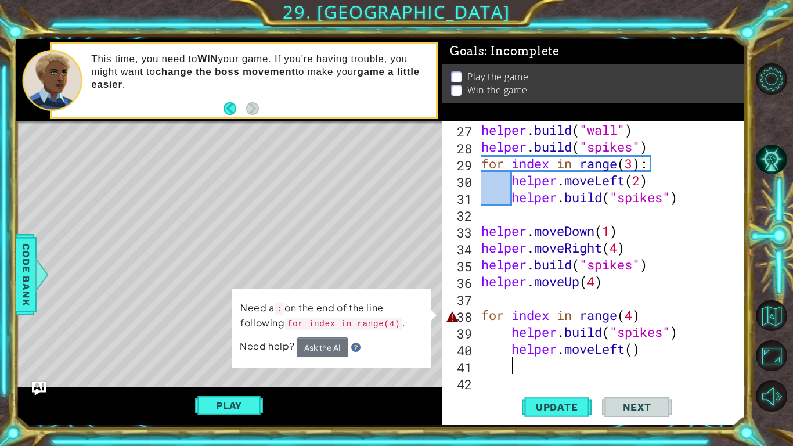
click at [641, 318] on div "helper . build ( "wall" ) helper . build ( "spikes" ) for index in range ( 3 ) …" at bounding box center [613, 272] width 269 height 303
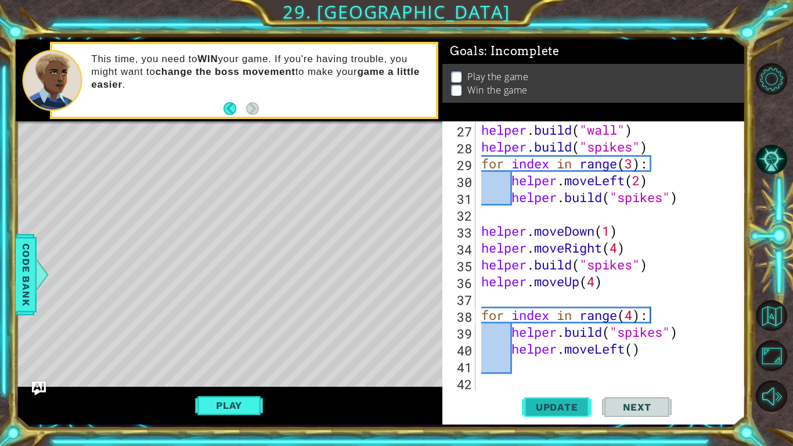
click at [565, 406] on span "Update" at bounding box center [557, 407] width 66 height 12
click at [536, 411] on span "Update" at bounding box center [557, 407] width 66 height 12
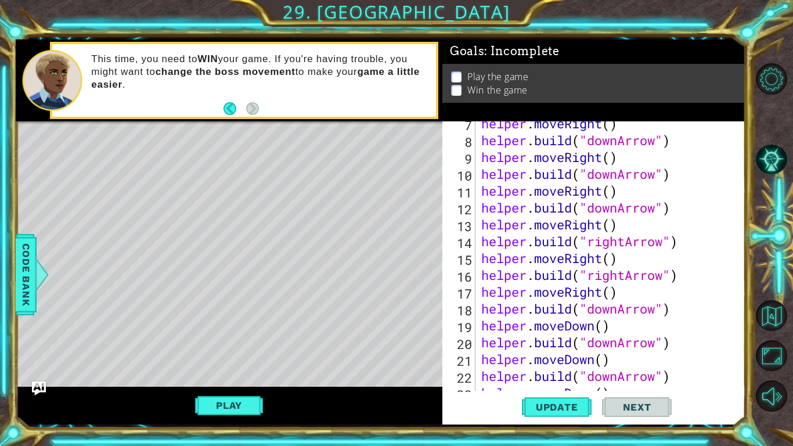
scroll to position [141, 0]
click at [625, 242] on div "helper . moveRight ( ) helper . build ( "downArrow" ) helper . moveRight ( ) he…" at bounding box center [613, 266] width 269 height 303
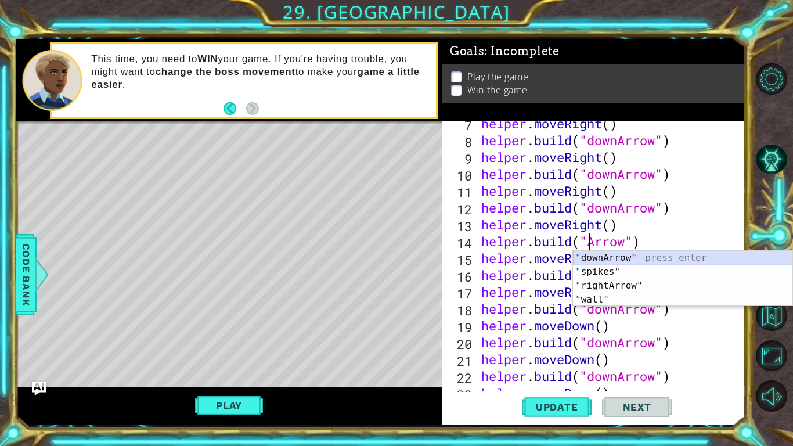
click at [633, 256] on div "" downArrow" press enter " spikes" press enter " rightArrow" press enter " wall…" at bounding box center [682, 293] width 219 height 84
type textarea "[DOMAIN_NAME]("downArrow")"
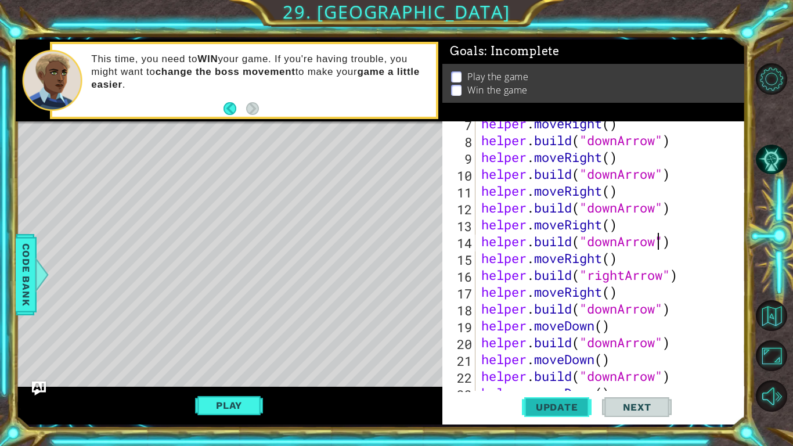
click at [534, 401] on span "Update" at bounding box center [557, 407] width 66 height 12
click at [214, 403] on button "Play" at bounding box center [229, 405] width 68 height 22
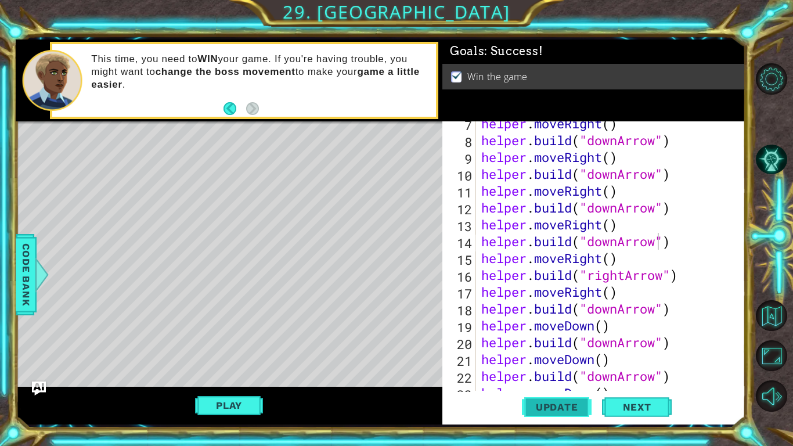
click at [565, 407] on span "Update" at bounding box center [557, 407] width 66 height 12
click at [561, 406] on span "Update" at bounding box center [557, 407] width 66 height 12
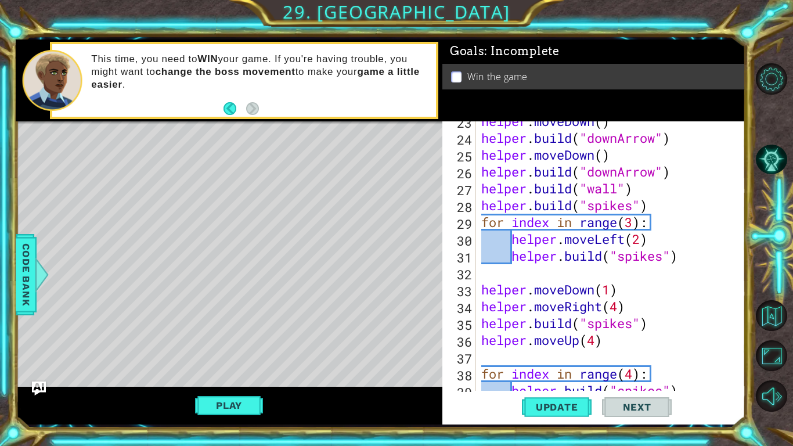
scroll to position [471, 0]
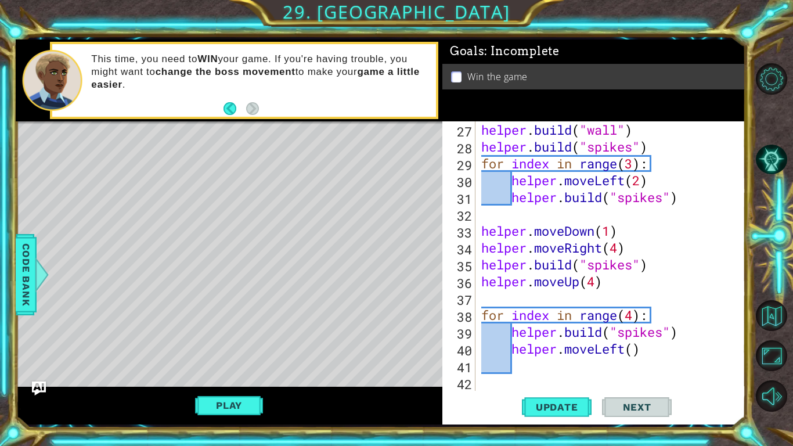
click at [499, 391] on div "[DOMAIN_NAME]("downArrow") 27 28 29 30 31 32 33 34 35 36 37 38 39 40 41 42 help…" at bounding box center [593, 272] width 303 height 303
click at [493, 382] on div "helper . build ( "wall" ) helper . build ( "spikes" ) for index in range ( 3 ) …" at bounding box center [613, 272] width 269 height 303
type textarea "h"
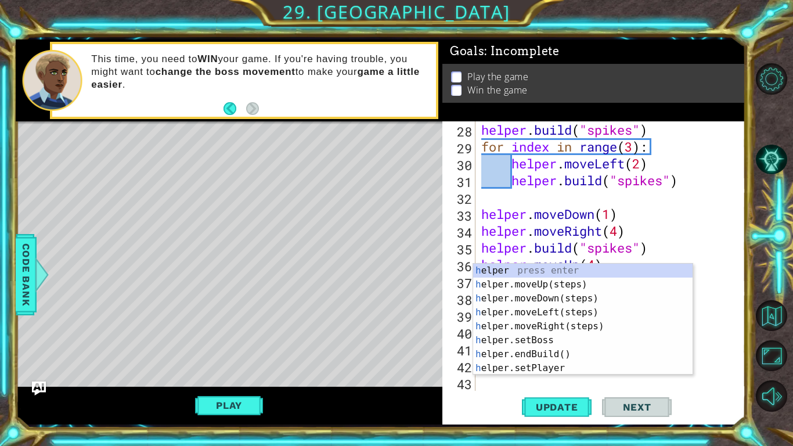
scroll to position [488, 0]
click at [561, 298] on div "h elper press enter h elper.moveUp(steps) press enter h elper.moveDown(steps) p…" at bounding box center [582, 333] width 219 height 139
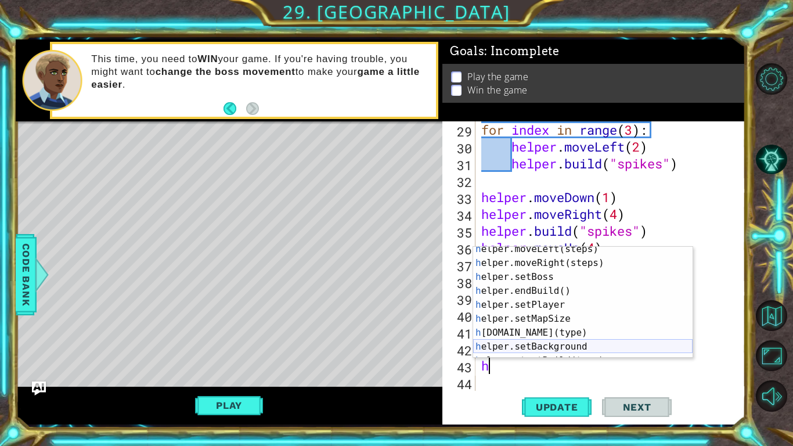
scroll to position [46, 0]
click at [513, 334] on div "h elper.moveLeft(steps) press enter h elper.moveRight(steps) press enter h elpe…" at bounding box center [582, 311] width 219 height 139
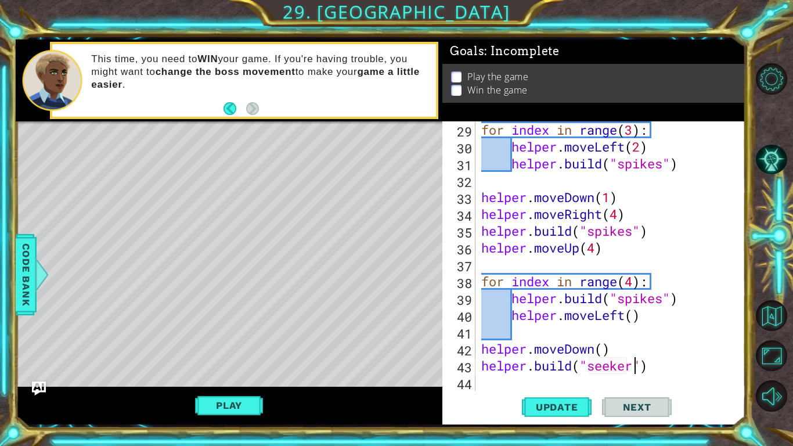
scroll to position [0, 7]
type textarea "[DOMAIN_NAME]("seeker")"
click at [576, 407] on span "Update" at bounding box center [557, 407] width 66 height 12
click at [513, 381] on div "for index in range ( 3 ) : helper . moveLeft ( 2 ) helper . build ( "spikes" ) …" at bounding box center [613, 272] width 269 height 303
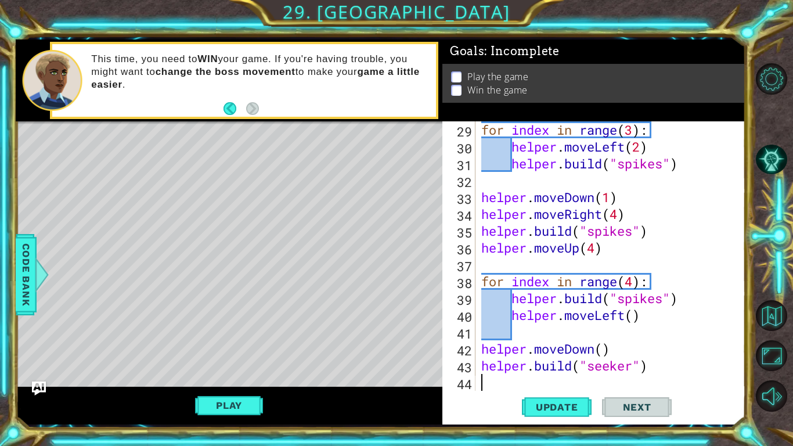
type textarea "h"
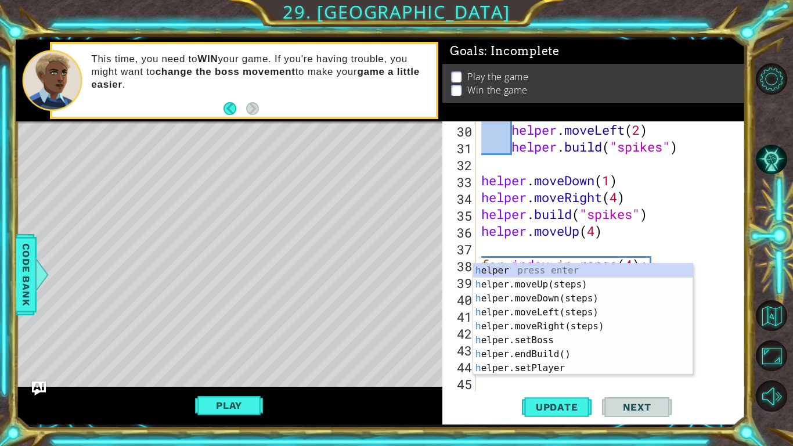
scroll to position [522, 0]
click at [506, 323] on div "h elper press enter h elper.moveUp(steps) press enter h elper.moveDown(steps) p…" at bounding box center [582, 333] width 219 height 139
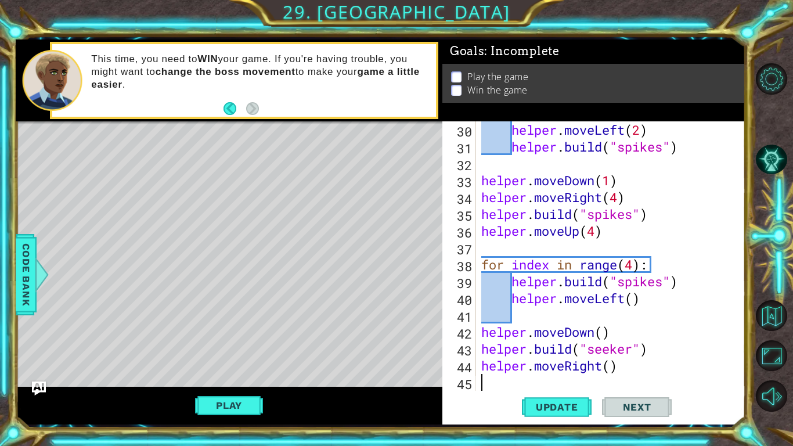
scroll to position [539, 0]
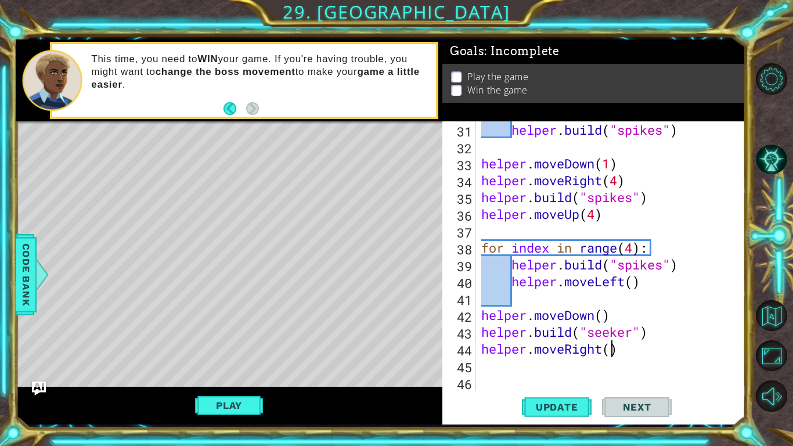
click at [610, 349] on div "helper . build ( "spikes" ) helper . moveDown ( 1 ) helper . moveRight ( 4 ) he…" at bounding box center [613, 272] width 269 height 303
type textarea "helper.moveRight(6)"
click at [590, 365] on div "helper . build ( "spikes" ) helper . moveDown ( 1 ) helper . moveRight ( 4 ) he…" at bounding box center [613, 272] width 269 height 303
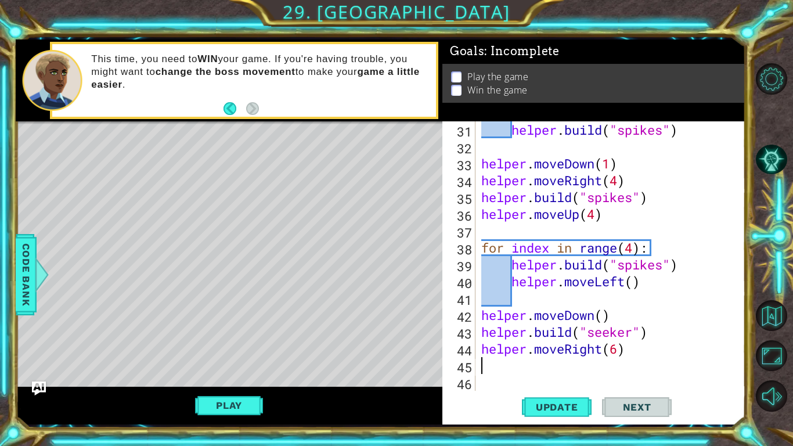
type textarea "h"
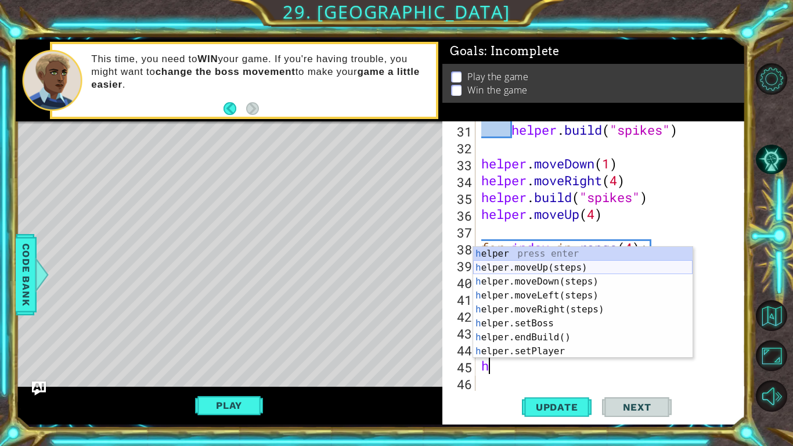
click at [523, 269] on div "h elper press enter h elper.moveUp(steps) press enter h elper.moveDown(steps) p…" at bounding box center [582, 316] width 219 height 139
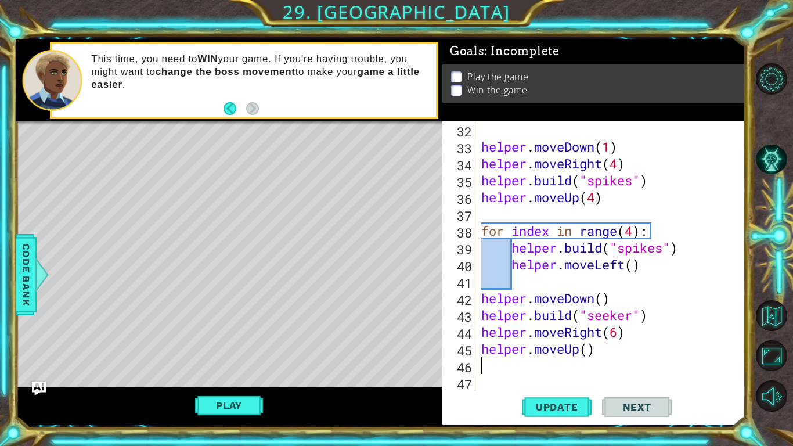
scroll to position [555, 0]
click at [590, 350] on div "helper . moveDown ( 1 ) helper . moveRight ( 4 ) helper . build ( "spikes" ) he…" at bounding box center [613, 272] width 269 height 303
type textarea "helper.moveUp(1)"
click at [504, 367] on div "helper . moveDown ( 1 ) helper . moveRight ( 4 ) helper . build ( "spikes" ) he…" at bounding box center [613, 272] width 269 height 303
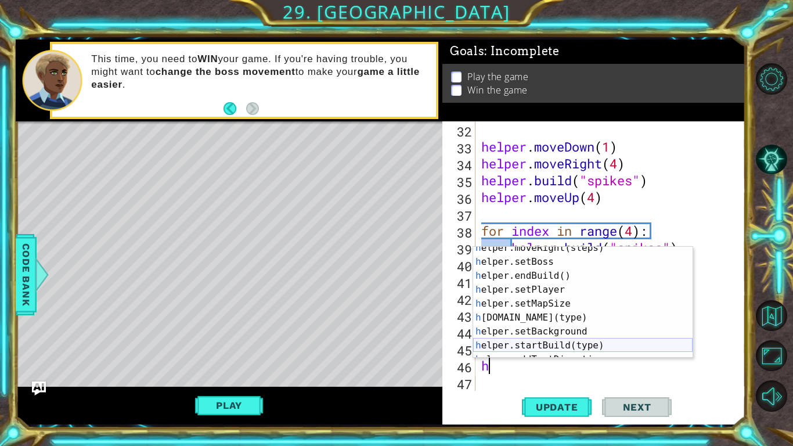
scroll to position [50, 0]
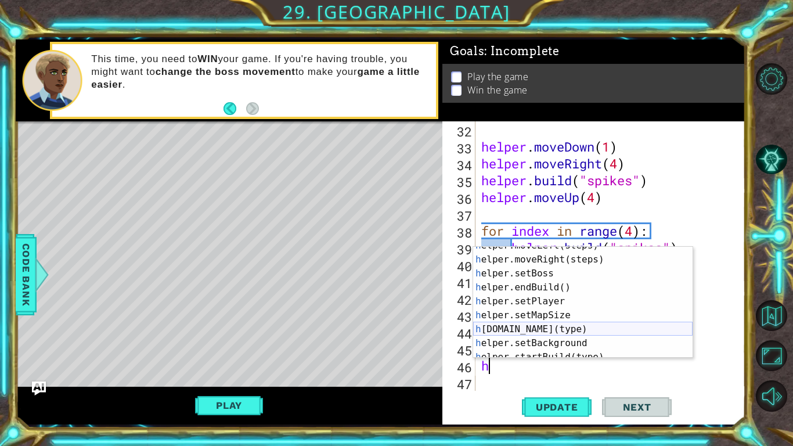
click at [520, 331] on div "h elper.moveLeft(steps) press enter h elper.moveRight(steps) press enter h elpe…" at bounding box center [582, 308] width 219 height 139
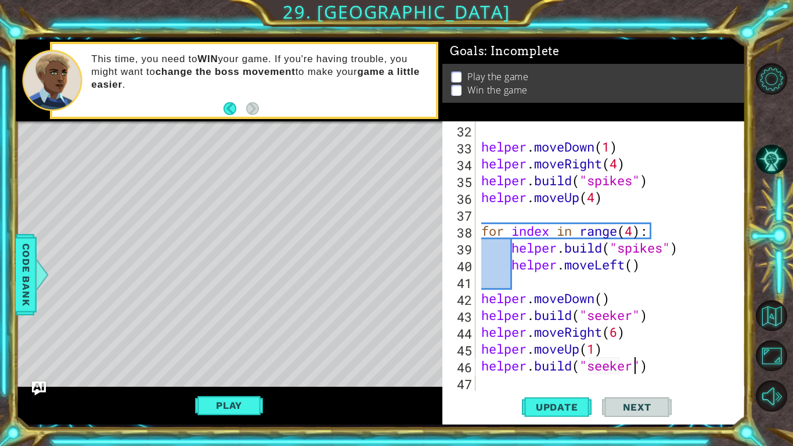
scroll to position [0, 7]
type textarea "[DOMAIN_NAME]("seeker")"
click at [575, 409] on span "Update" at bounding box center [557, 407] width 66 height 12
click at [228, 405] on button "Play" at bounding box center [229, 405] width 68 height 22
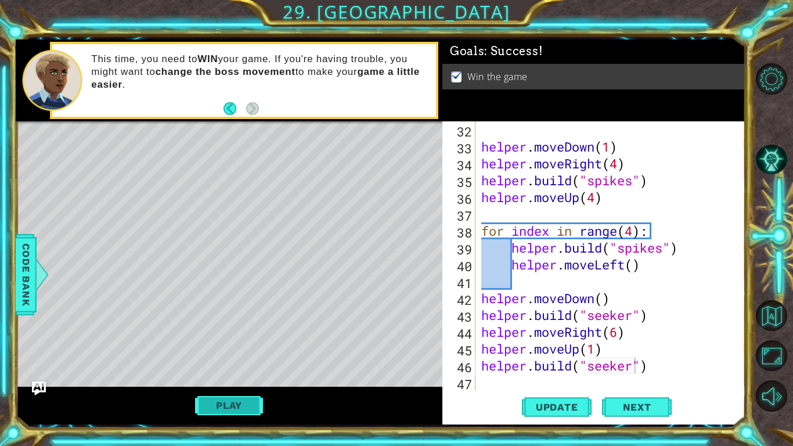
click at [212, 405] on button "Play" at bounding box center [229, 405] width 68 height 22
click at [236, 404] on button "Play" at bounding box center [229, 405] width 68 height 22
click at [542, 412] on span "Update" at bounding box center [557, 407] width 66 height 12
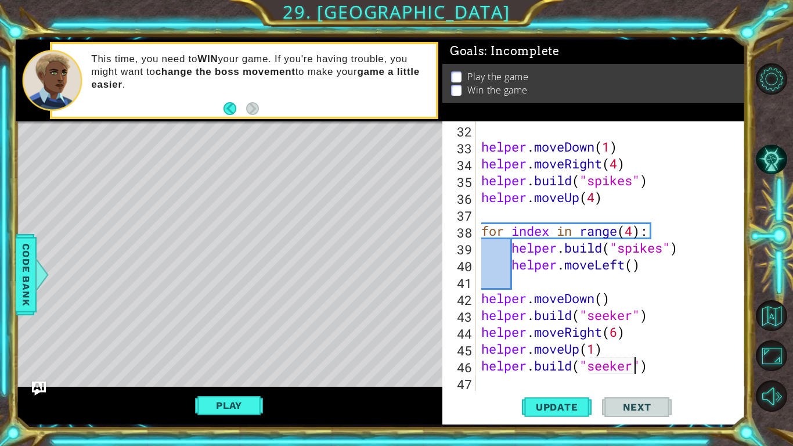
click at [540, 381] on div "helper . moveDown ( 1 ) helper . moveRight ( 4 ) helper . build ( "spikes" ) he…" at bounding box center [613, 272] width 269 height 303
type textarea "h"
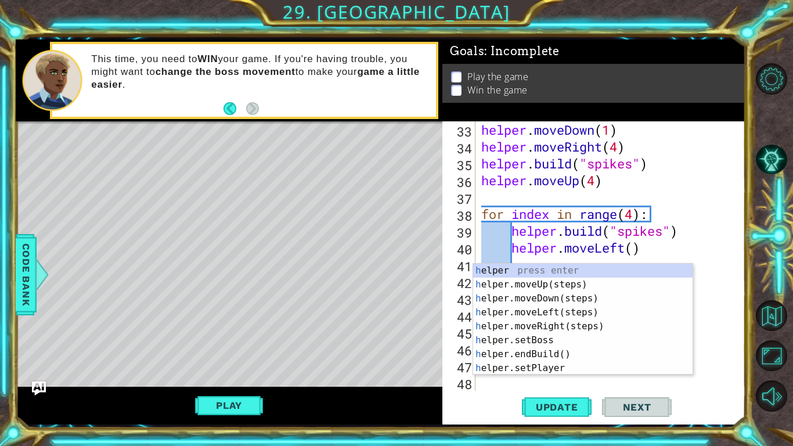
scroll to position [572, 0]
click at [522, 302] on div "h elper press enter h elper.moveUp(steps) press enter h elper.moveDown(steps) p…" at bounding box center [582, 333] width 219 height 139
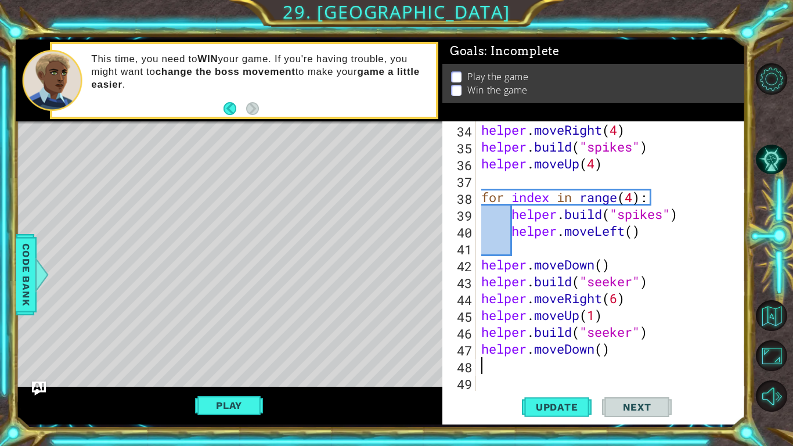
scroll to position [589, 0]
click at [603, 352] on div "helper . moveRight ( 4 ) helper . build ( "spikes" ) helper . moveUp ( 4 ) for …" at bounding box center [613, 272] width 269 height 303
type textarea "helper.moveDown(2)"
click at [489, 369] on div "helper . moveRight ( 4 ) helper . build ( "spikes" ) helper . moveUp ( 4 ) for …" at bounding box center [613, 272] width 269 height 303
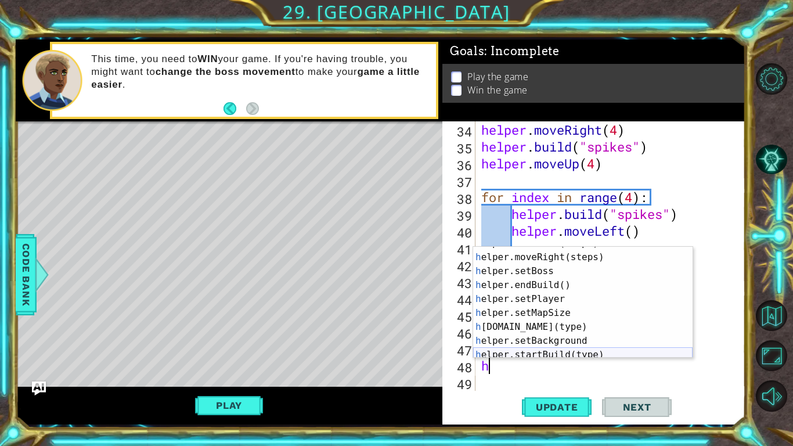
scroll to position [53, 0]
click at [575, 328] on div "h elper.moveLeft(steps) press enter h elper.moveRight(steps) press enter h elpe…" at bounding box center [582, 304] width 219 height 139
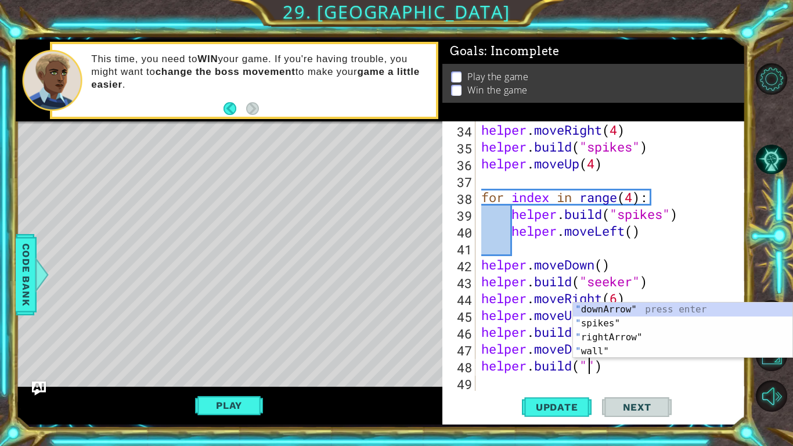
scroll to position [0, 5]
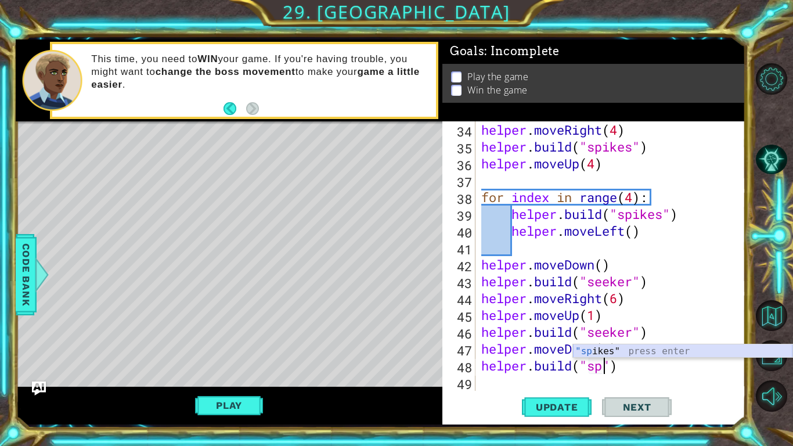
click at [612, 353] on div ""sp ikes" press enter" at bounding box center [682, 365] width 219 height 42
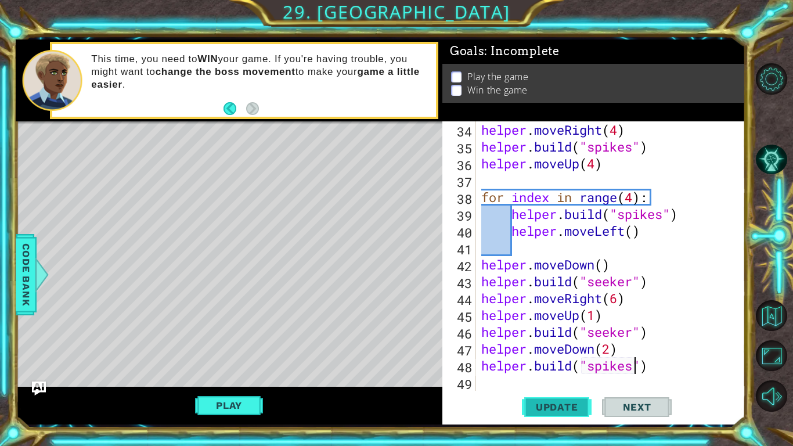
type textarea "[DOMAIN_NAME]("spikes")"
click at [542, 414] on button "Update" at bounding box center [557, 407] width 70 height 30
click at [228, 401] on button "Play" at bounding box center [229, 405] width 68 height 22
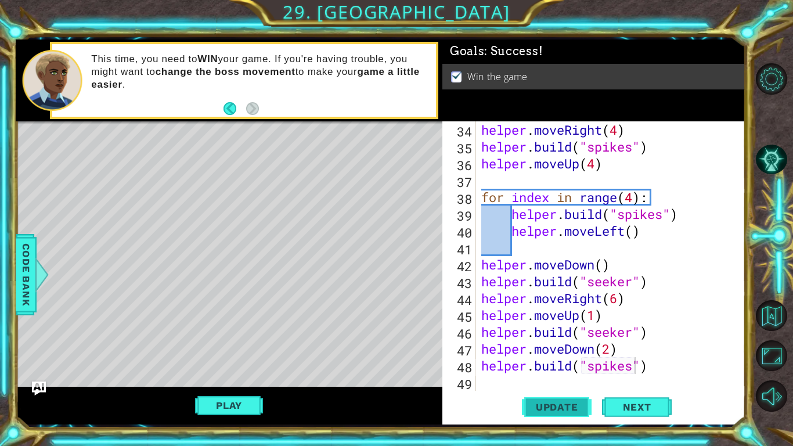
click at [568, 405] on span "Update" at bounding box center [557, 407] width 66 height 12
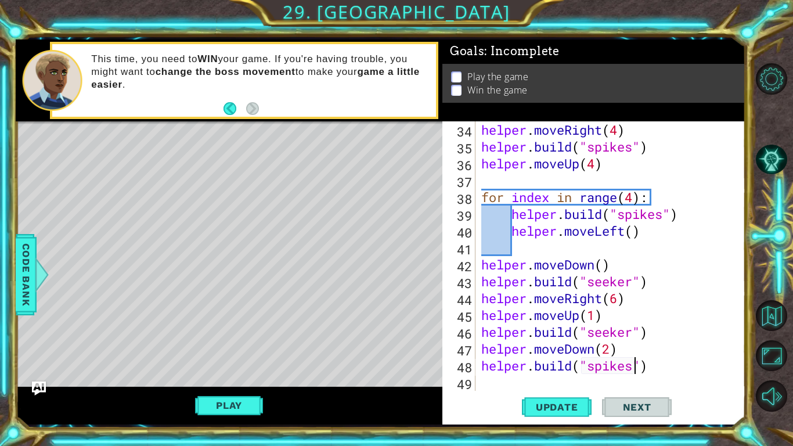
click at [493, 381] on div "helper . moveRight ( 4 ) helper . build ( "spikes" ) helper . moveUp ( 4 ) for …" at bounding box center [613, 272] width 269 height 303
type textarea "m"
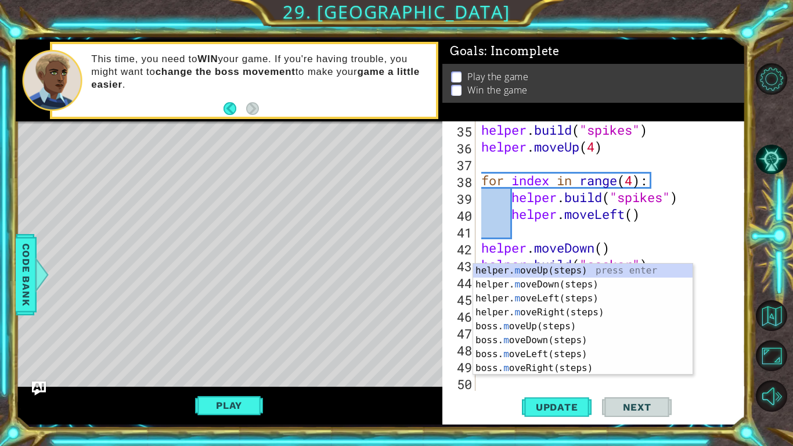
scroll to position [606, 0]
click at [525, 286] on div "helper. m oveUp(steps) press enter helper. m oveDown(steps) press enter helper.…" at bounding box center [582, 333] width 219 height 139
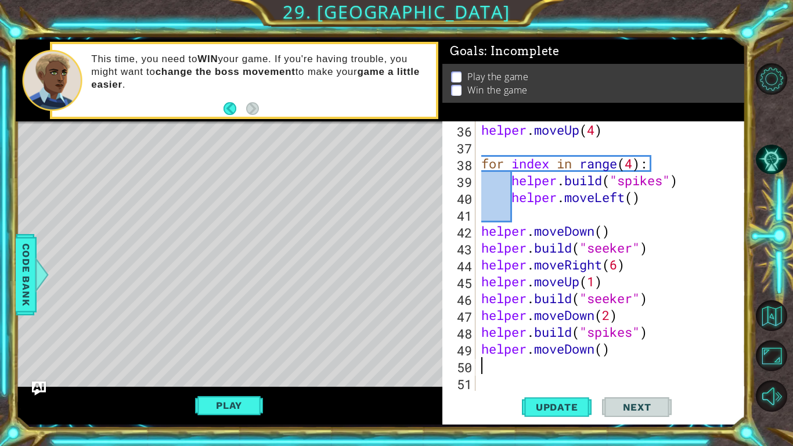
scroll to position [623, 0]
type textarea "h"
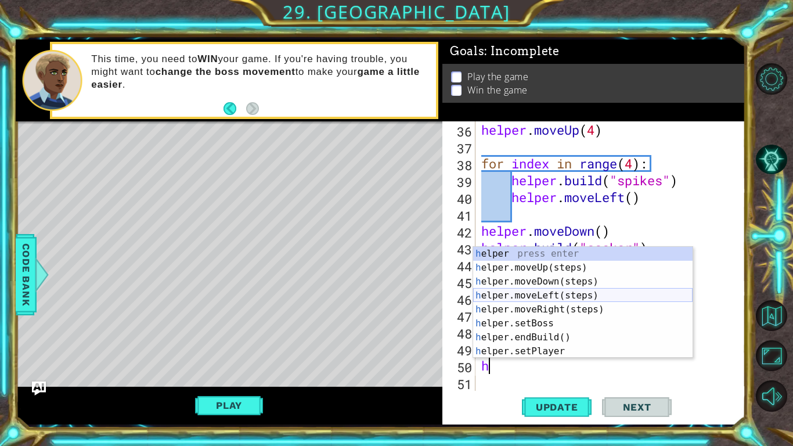
click at [539, 294] on div "h elper press enter h elper.moveUp(steps) press enter h elper.moveDown(steps) p…" at bounding box center [582, 316] width 219 height 139
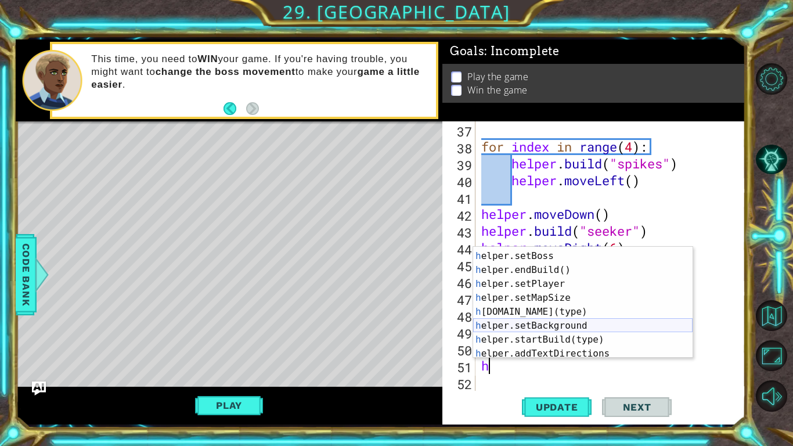
scroll to position [67, 0]
click at [535, 311] on div "h elper.moveRight(steps) press enter h elper.setBoss press enter h elper.endBui…" at bounding box center [582, 304] width 219 height 139
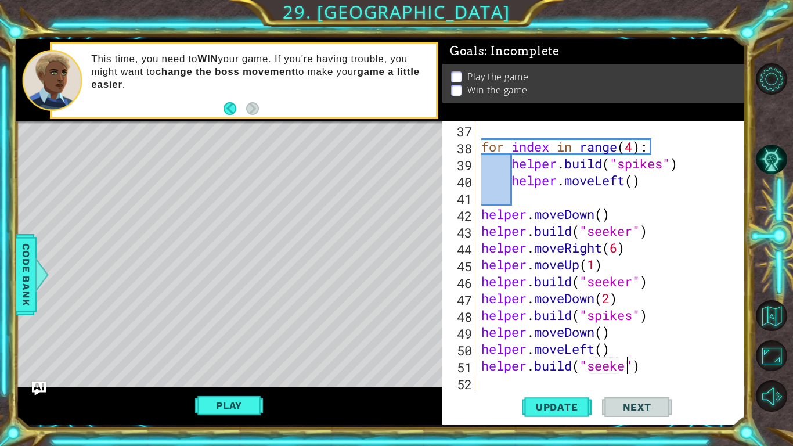
scroll to position [0, 7]
type textarea "[DOMAIN_NAME]("seeker")"
click at [570, 407] on span "Update" at bounding box center [557, 407] width 66 height 12
click at [254, 406] on button "Play" at bounding box center [229, 405] width 68 height 22
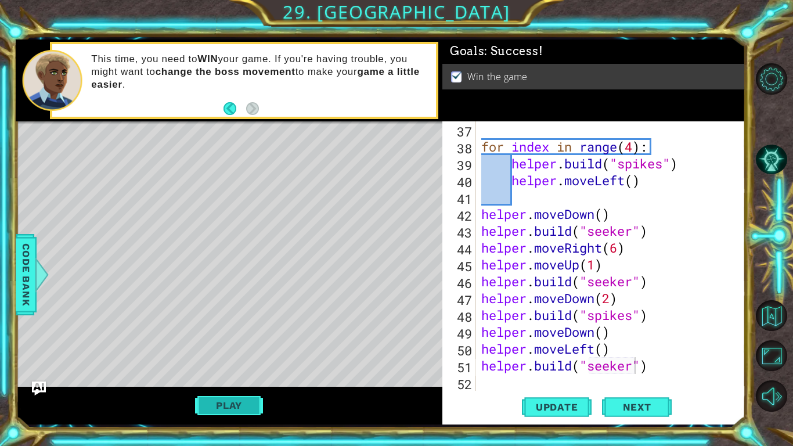
click at [232, 406] on button "Play" at bounding box center [229, 405] width 68 height 22
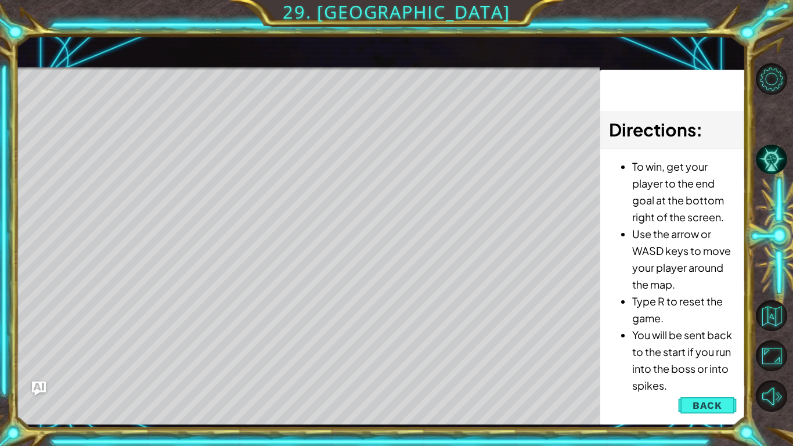
click at [2, 110] on div "1 2 3 4 5 6 7 8 9 10 # Don't touch the boss code until [PERSON_NAME] says you'r…" at bounding box center [396, 223] width 793 height 446
click at [699, 401] on span "Back" at bounding box center [707, 405] width 30 height 12
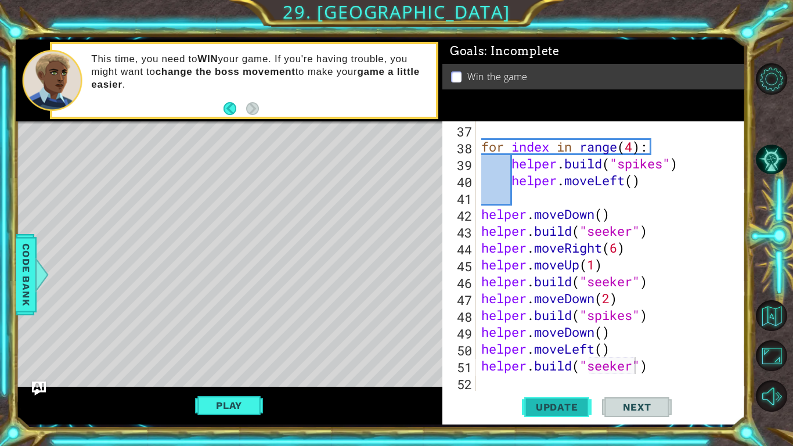
click at [565, 411] on span "Update" at bounding box center [557, 407] width 66 height 12
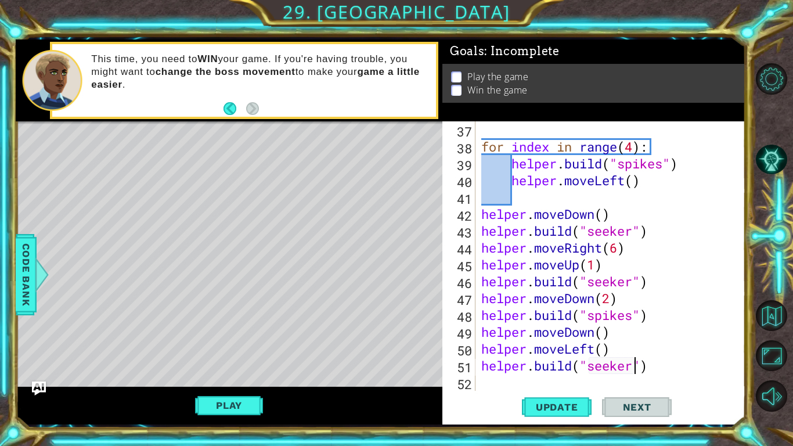
click at [495, 376] on div "for index in range ( 4 ) : helper . build ( "spikes" ) helper . moveLeft ( ) he…" at bounding box center [613, 272] width 269 height 303
type textarea "h"
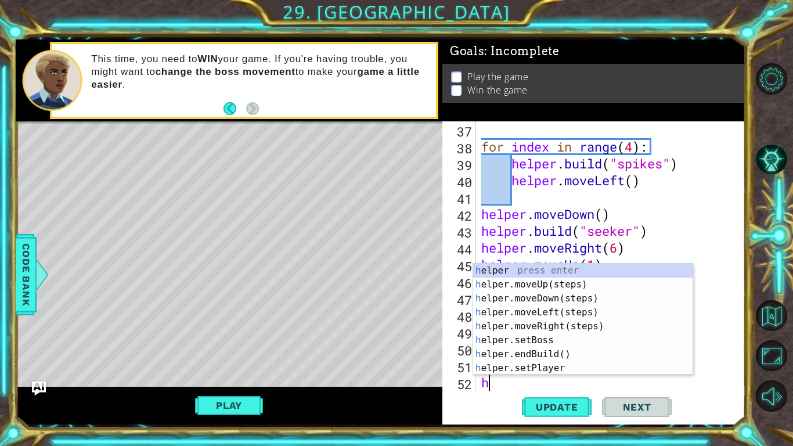
scroll to position [656, 0]
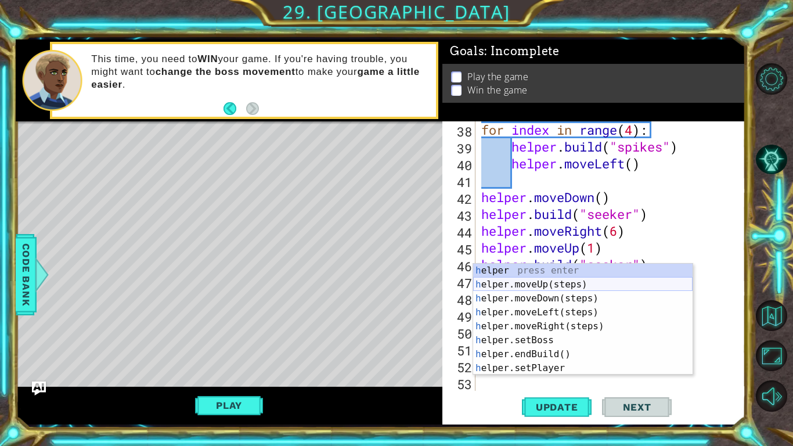
click at [545, 285] on div "h elper press enter h elper.moveUp(steps) press enter h elper.moveDown(steps) p…" at bounding box center [582, 333] width 219 height 139
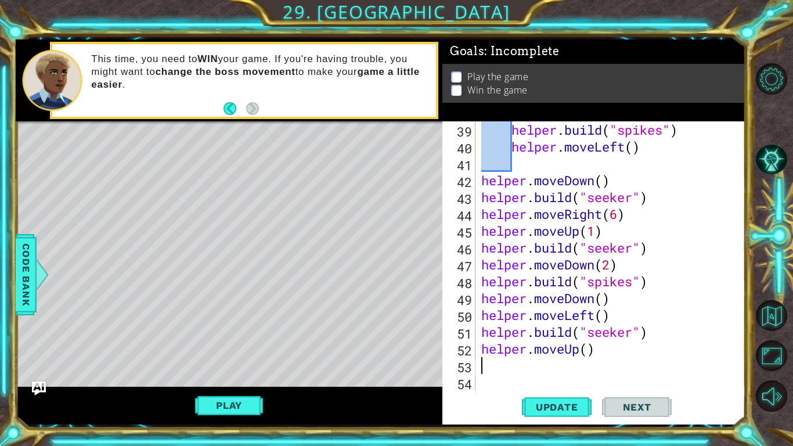
scroll to position [673, 0]
click at [592, 349] on div "helper . build ( "spikes" ) helper . moveLeft ( ) helper . moveDown ( ) helper …" at bounding box center [613, 272] width 269 height 303
type textarea "helper.moveUp(4)"
click at [500, 369] on div "helper . build ( "spikes" ) helper . moveLeft ( ) helper . moveDown ( ) helper …" at bounding box center [613, 272] width 269 height 303
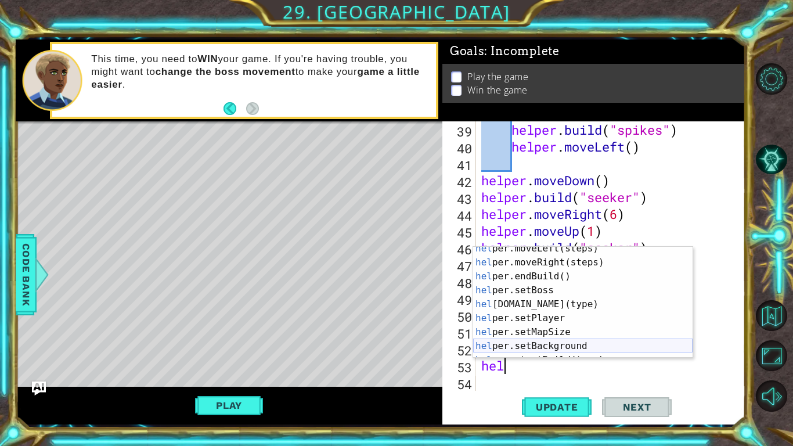
scroll to position [31, 0]
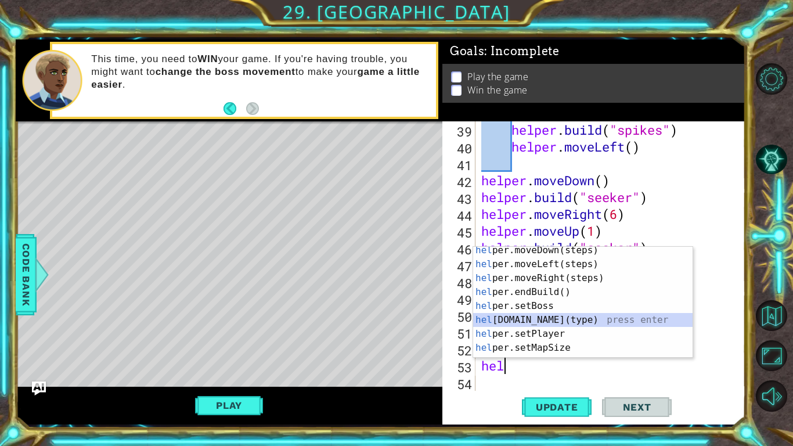
click at [561, 323] on div "hel per.moveDown(steps) press enter hel per.moveLeft(steps) press enter hel per…" at bounding box center [582, 312] width 219 height 139
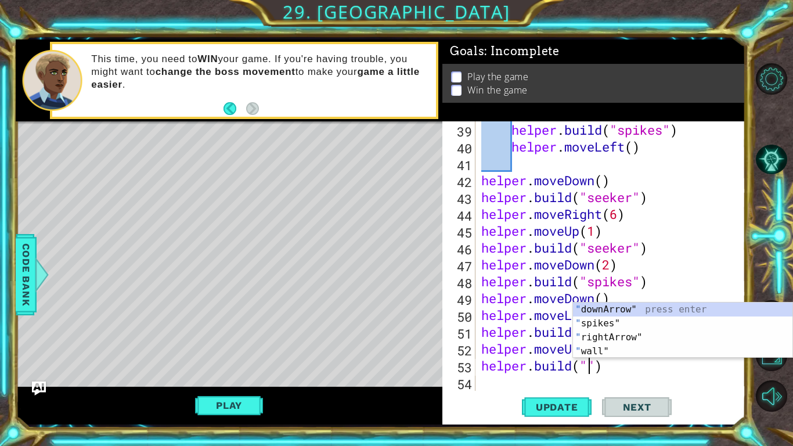
scroll to position [0, 5]
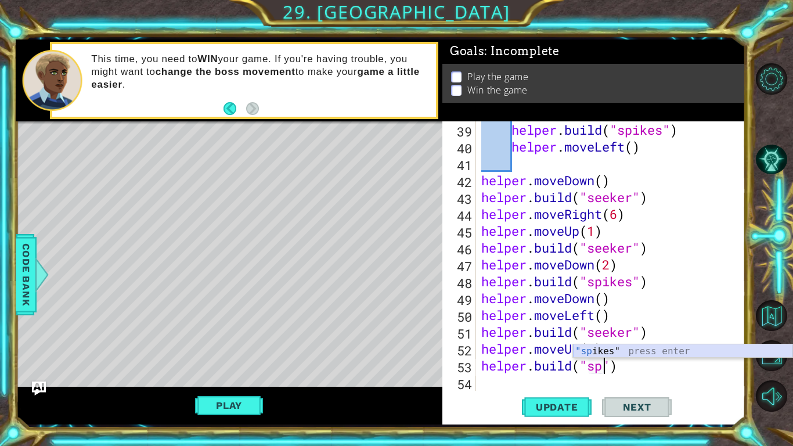
click at [628, 352] on div ""sp ikes" press enter" at bounding box center [682, 365] width 219 height 42
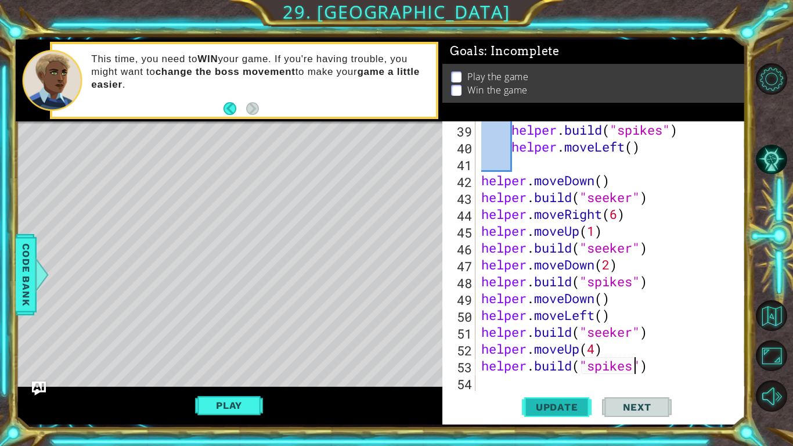
click at [560, 406] on span "Update" at bounding box center [557, 407] width 66 height 12
click at [248, 406] on button "Play" at bounding box center [229, 405] width 68 height 22
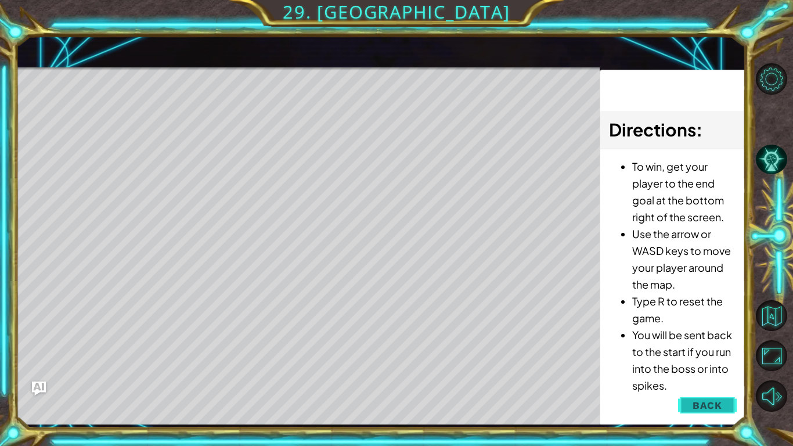
click at [690, 399] on button "Back" at bounding box center [707, 405] width 59 height 23
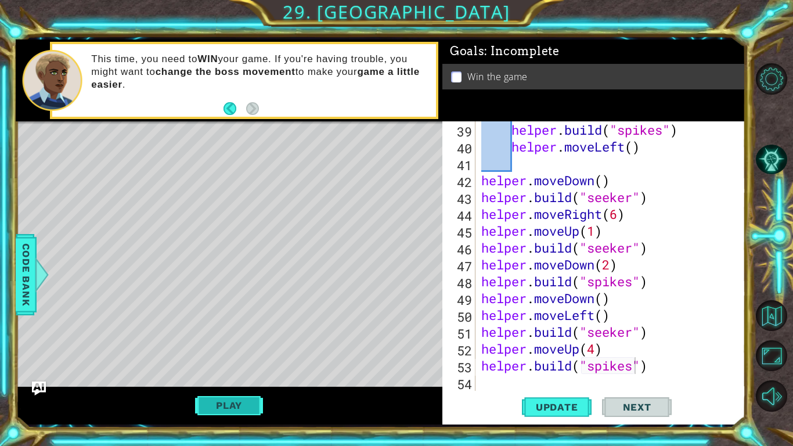
click at [233, 399] on button "Play" at bounding box center [229, 405] width 68 height 22
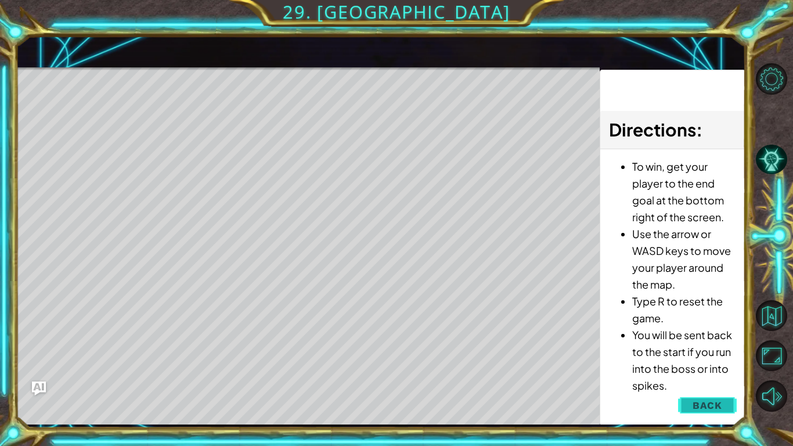
click at [688, 405] on button "Back" at bounding box center [707, 405] width 59 height 23
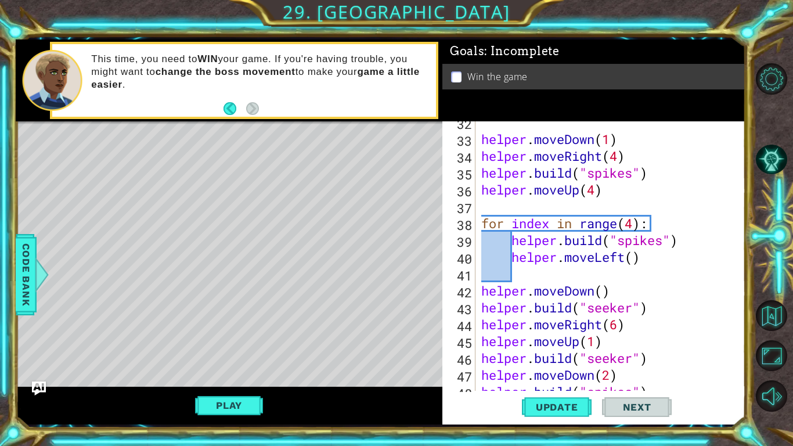
scroll to position [573, 0]
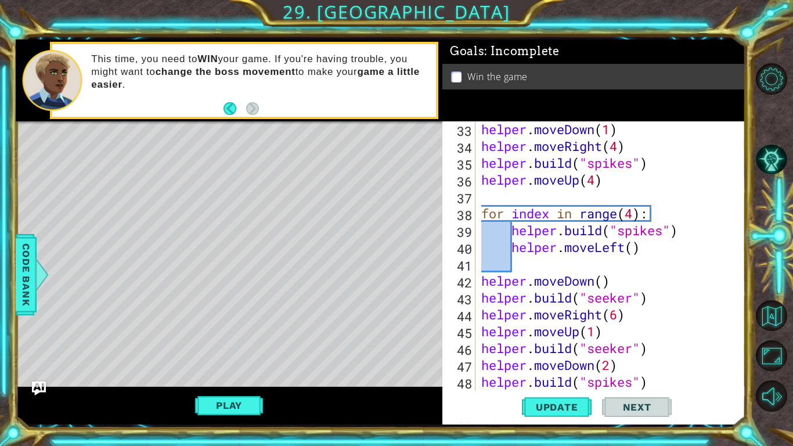
type textarea "[DOMAIN_NAME]("seeker")"
click at [633, 300] on div "helper . moveDown ( 1 ) helper . moveRight ( 4 ) helper . build ( "spikes" ) he…" at bounding box center [613, 272] width 269 height 303
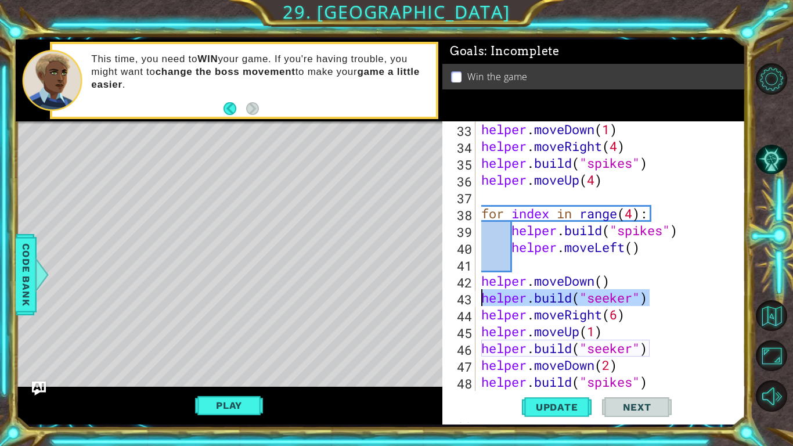
drag, startPoint x: 652, startPoint y: 300, endPoint x: 478, endPoint y: 300, distance: 174.7
click at [478, 300] on div "[DOMAIN_NAME]("seeker") 33 34 35 36 37 38 39 40 41 42 43 44 45 46 47 48 49 50 h…" at bounding box center [592, 255] width 300 height 269
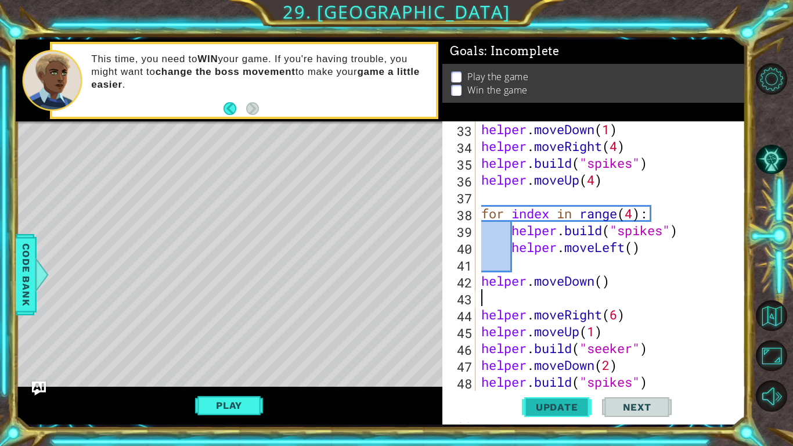
click at [561, 410] on span "Update" at bounding box center [557, 407] width 66 height 12
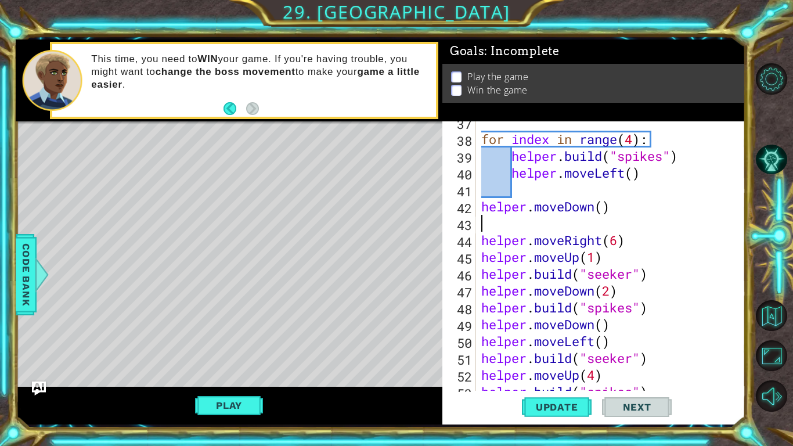
scroll to position [673, 0]
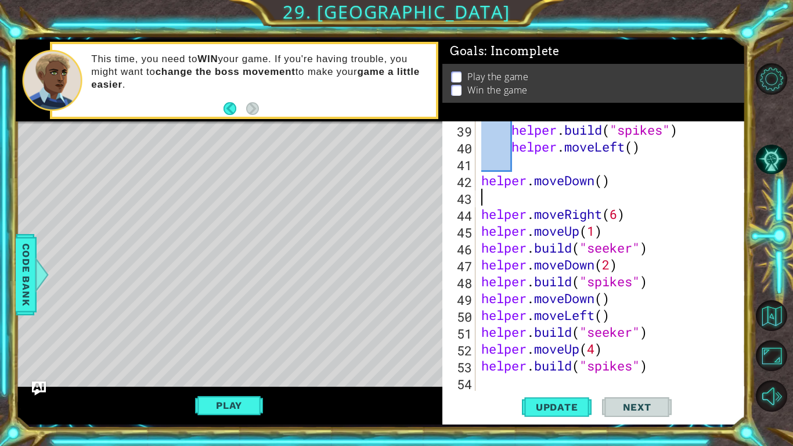
click at [495, 382] on div "helper . build ( "spikes" ) helper . moveLeft ( ) helper . moveDown ( ) helper …" at bounding box center [613, 272] width 269 height 303
type textarea "h"
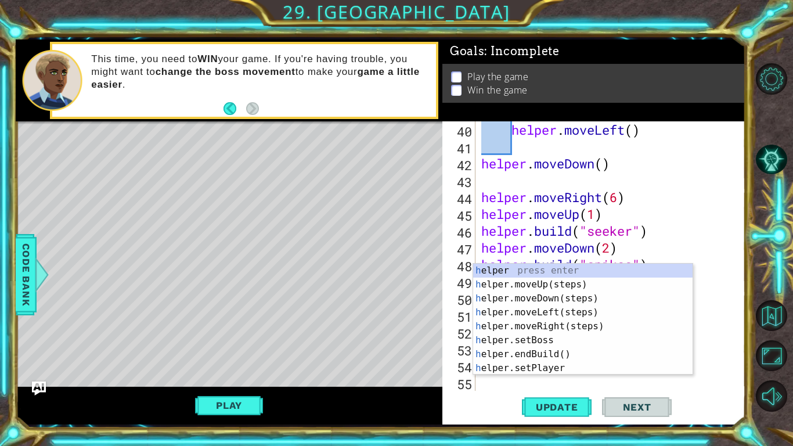
scroll to position [690, 0]
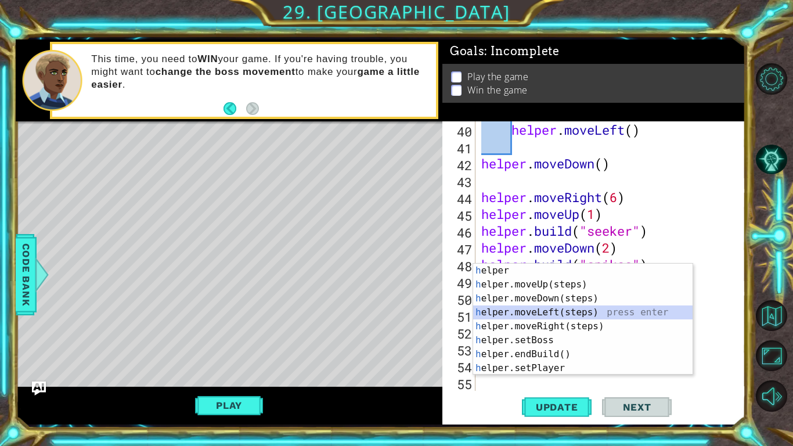
click at [574, 310] on div "h elper press enter h elper.moveUp(steps) press enter h elper.moveDown(steps) p…" at bounding box center [582, 333] width 219 height 139
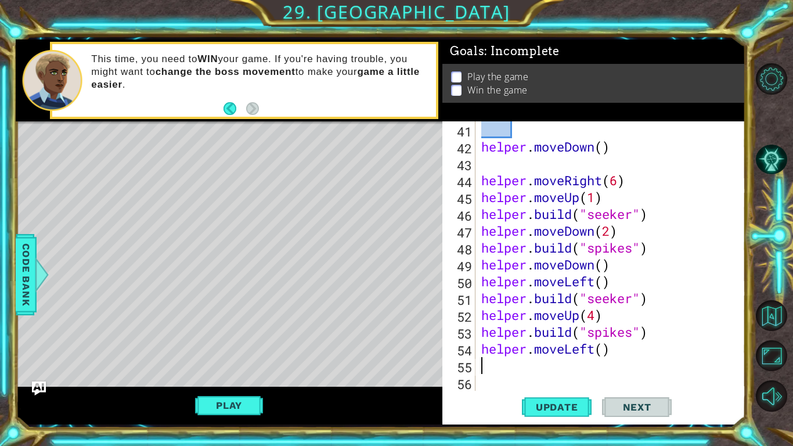
scroll to position [707, 0]
click at [601, 351] on div "helper . moveDown ( ) helper . moveRight ( 6 ) helper . moveUp ( 1 ) helper . b…" at bounding box center [613, 272] width 269 height 303
type textarea "helper.moveLeft(5)"
click at [484, 367] on div "helper . moveDown ( ) helper . moveRight ( 6 ) helper . moveUp ( 1 ) helper . b…" at bounding box center [613, 272] width 269 height 303
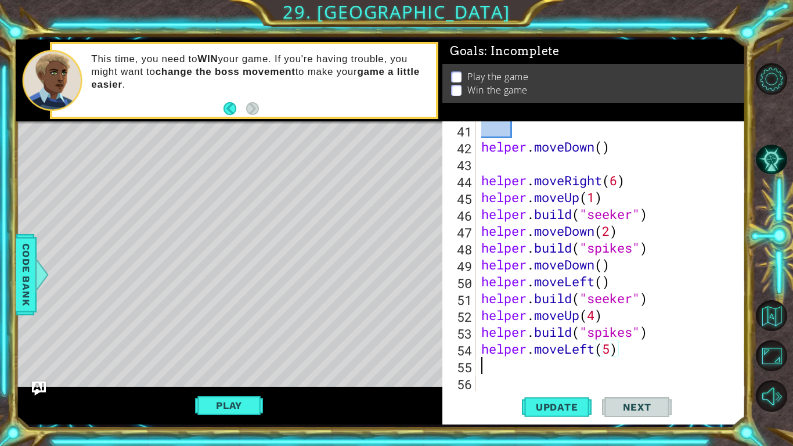
scroll to position [0, 0]
type textarea "h"
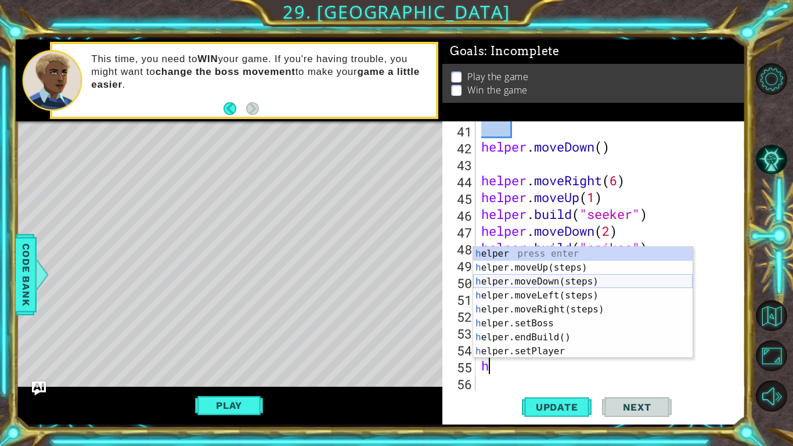
click at [526, 284] on div "h elper press enter h elper.moveUp(steps) press enter h elper.moveDown(steps) p…" at bounding box center [582, 316] width 219 height 139
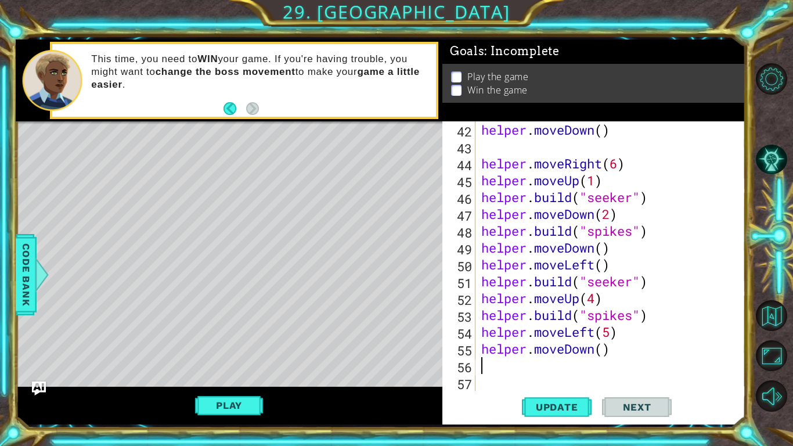
scroll to position [724, 0]
click at [605, 352] on div "helper . moveDown ( ) helper . moveRight ( 6 ) helper . moveUp ( 1 ) helper . b…" at bounding box center [613, 272] width 269 height 303
type textarea "helper.moveDown(3)"
click at [575, 366] on div "helper . moveDown ( ) helper . moveRight ( 6 ) helper . moveUp ( 1 ) helper . b…" at bounding box center [613, 272] width 269 height 303
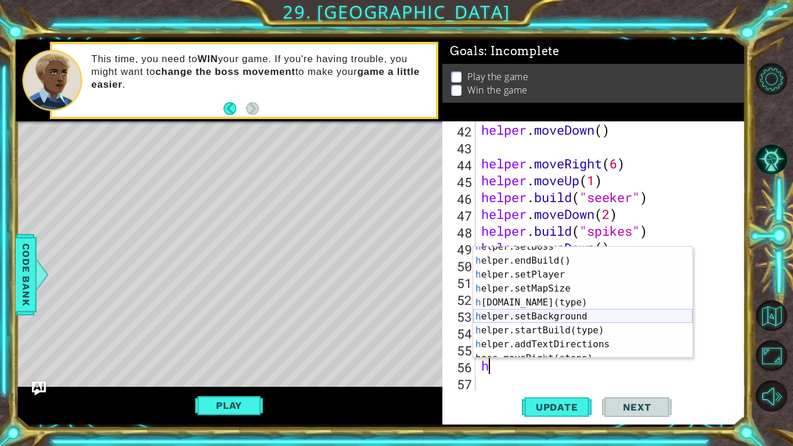
scroll to position [84, 0]
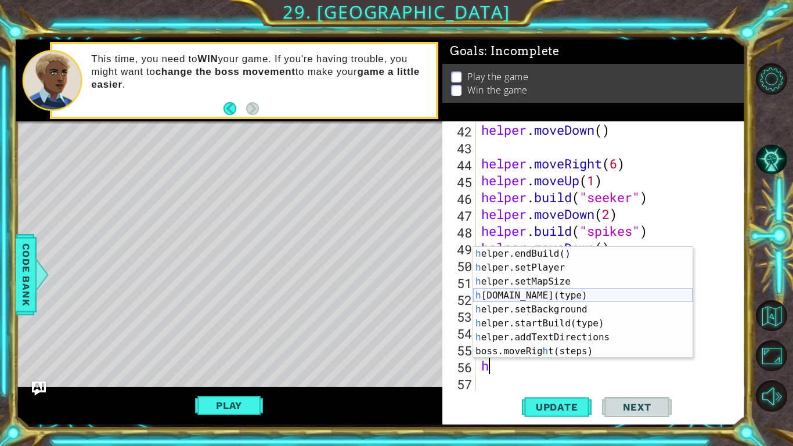
click at [533, 294] on div "h elper.endBuild() press enter h elper.setPlayer press enter h elper.setMapSize…" at bounding box center [582, 316] width 219 height 139
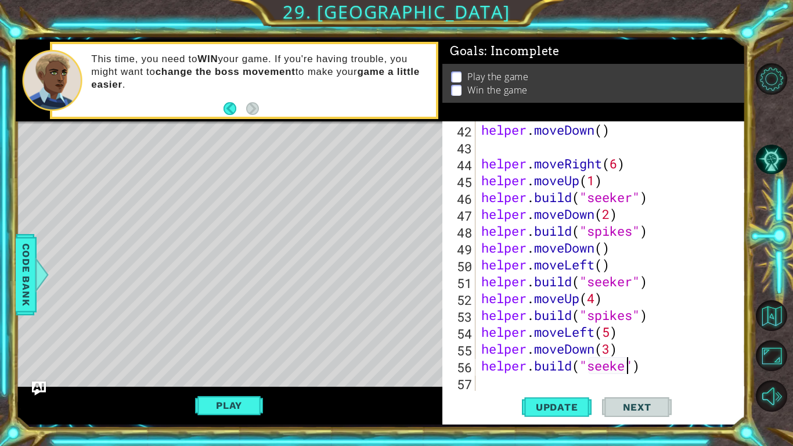
scroll to position [0, 7]
type textarea "[DOMAIN_NAME]("seeker")"
click at [551, 406] on span "Update" at bounding box center [557, 407] width 66 height 12
click at [223, 402] on button "Play" at bounding box center [229, 405] width 68 height 22
